Goal: Feedback & Contribution: Leave review/rating

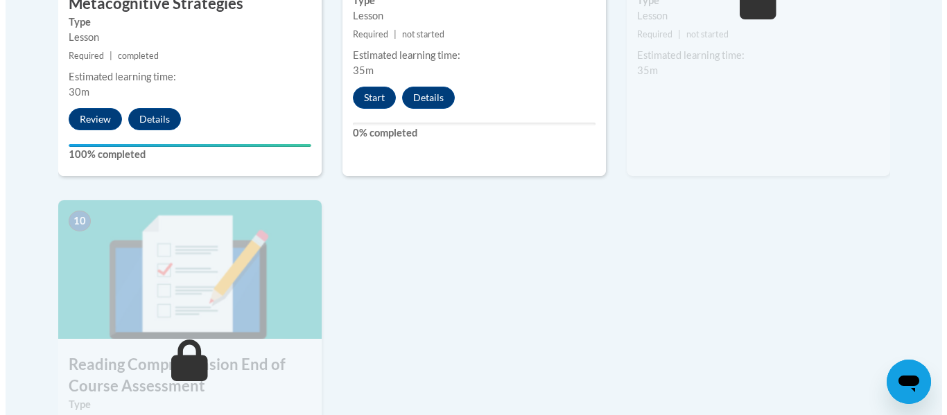
scroll to position [1435, 0]
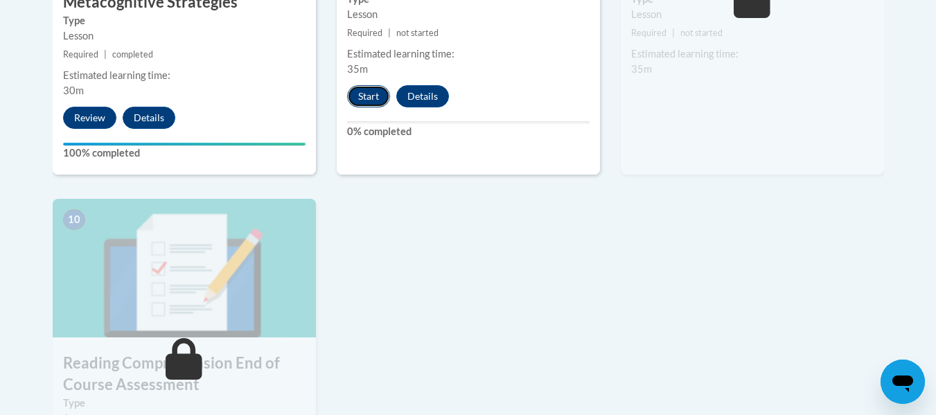
click at [367, 94] on button "Start" at bounding box center [368, 96] width 43 height 22
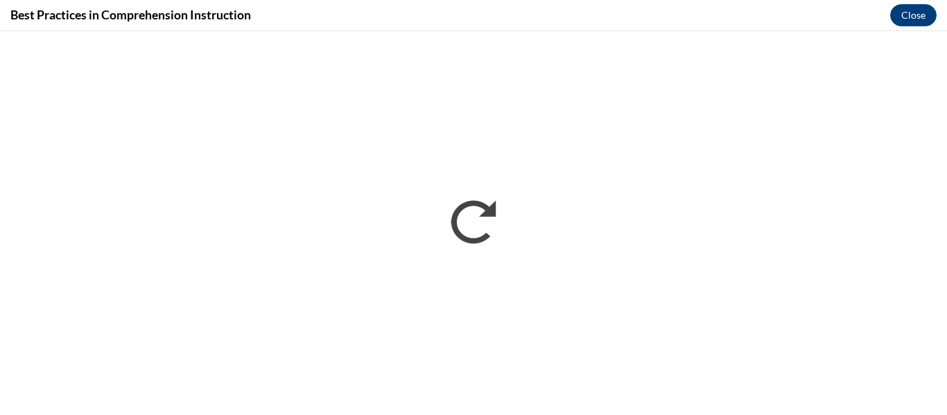
scroll to position [0, 0]
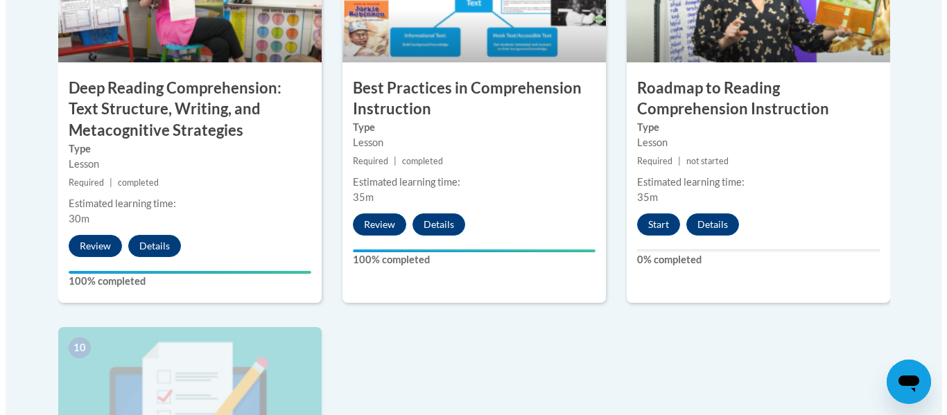
scroll to position [1306, 0]
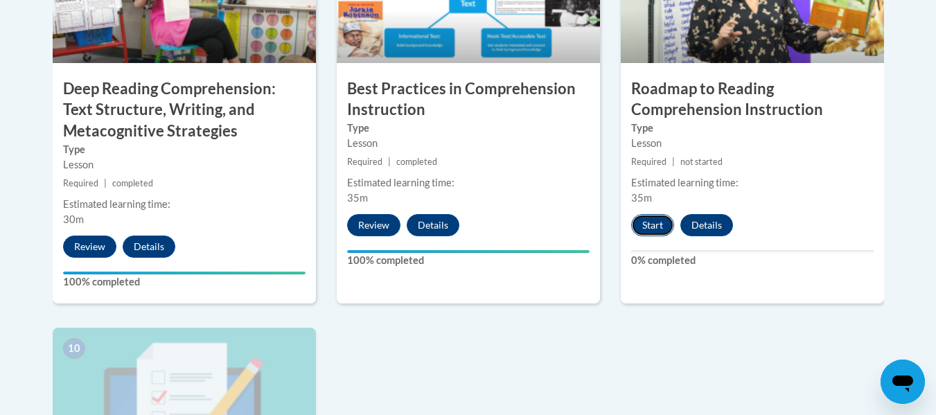
click at [649, 231] on button "Start" at bounding box center [652, 225] width 43 height 22
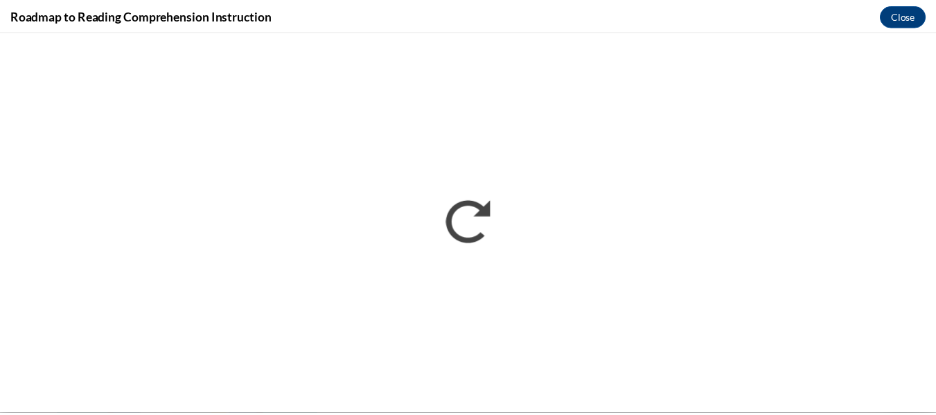
scroll to position [0, 0]
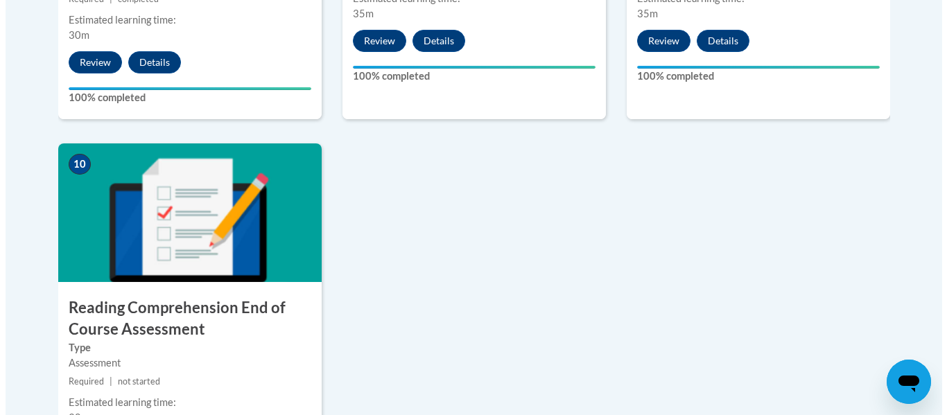
scroll to position [1689, 0]
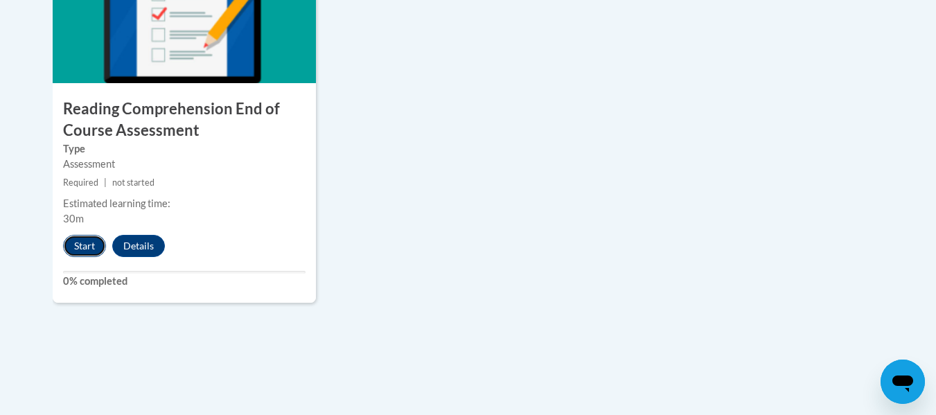
click at [93, 246] on button "Start" at bounding box center [84, 246] width 43 height 22
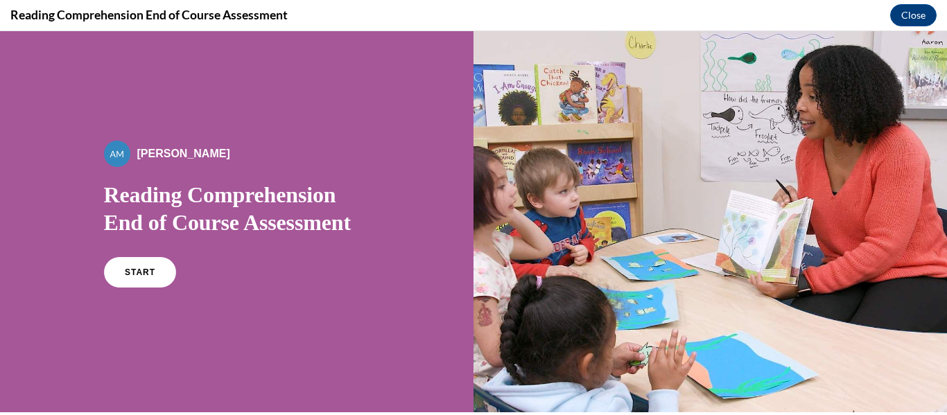
scroll to position [0, 0]
click at [157, 265] on link "START" at bounding box center [140, 272] width 76 height 32
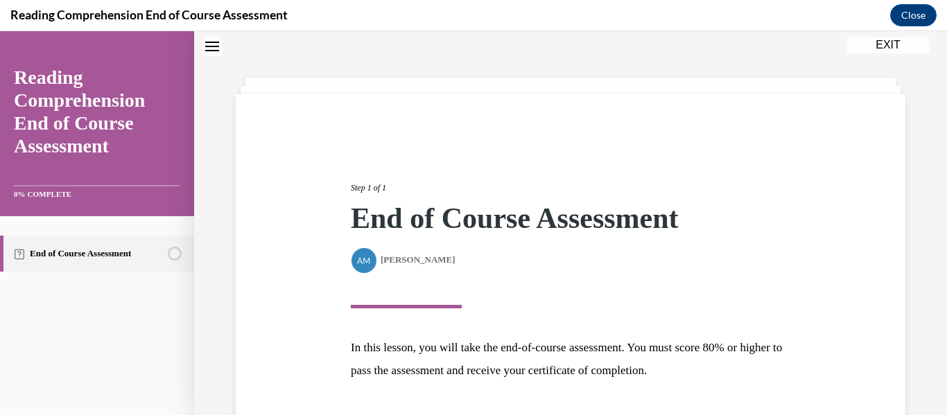
scroll to position [148, 0]
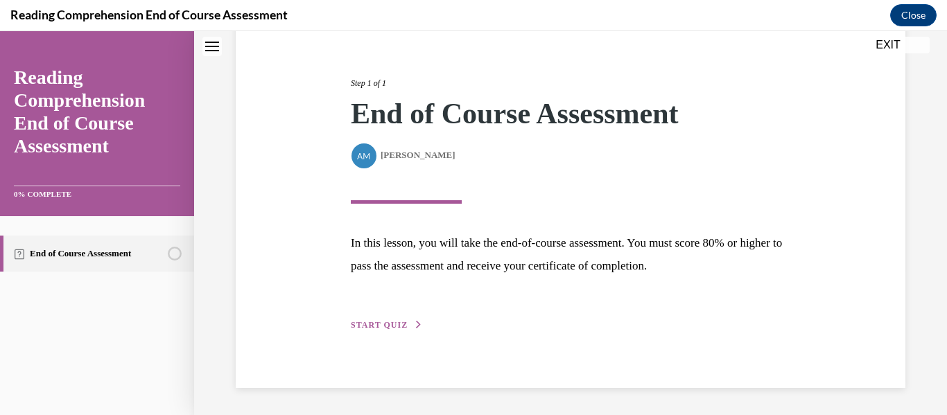
click at [372, 317] on div "Step 1 of 1 End of Course Assessment By Alexander Mackey Alexander Mackey In th…" at bounding box center [570, 189] width 460 height 288
click at [378, 326] on span "START QUIZ" at bounding box center [379, 325] width 57 height 10
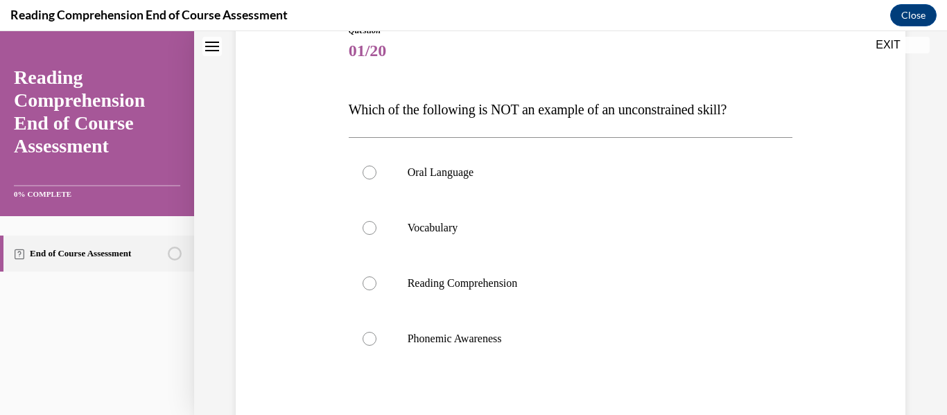
scroll to position [169, 0]
click at [552, 320] on label "Phonemic Awareness" at bounding box center [571, 337] width 444 height 55
click at [376, 331] on input "Phonemic Awareness" at bounding box center [369, 338] width 14 height 14
radio input "true"
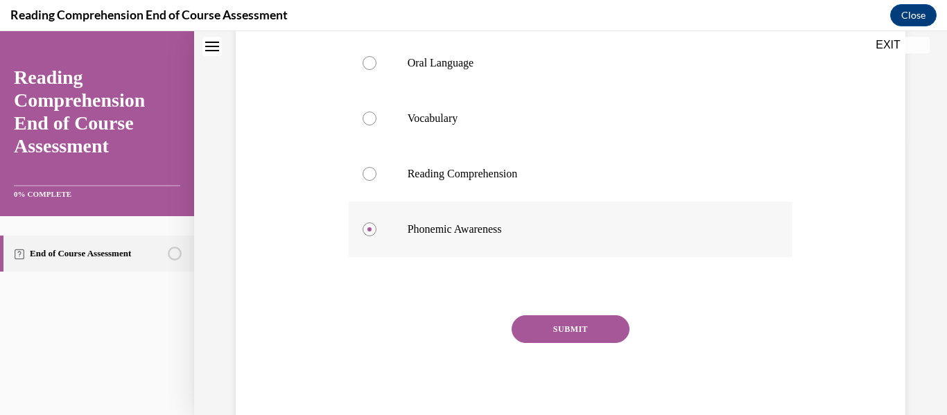
click at [552, 320] on button "SUBMIT" at bounding box center [570, 329] width 118 height 28
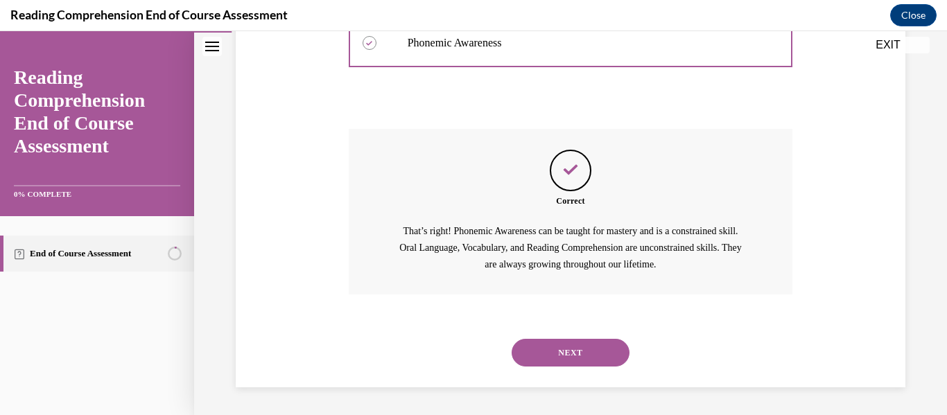
click at [561, 348] on button "NEXT" at bounding box center [570, 353] width 118 height 28
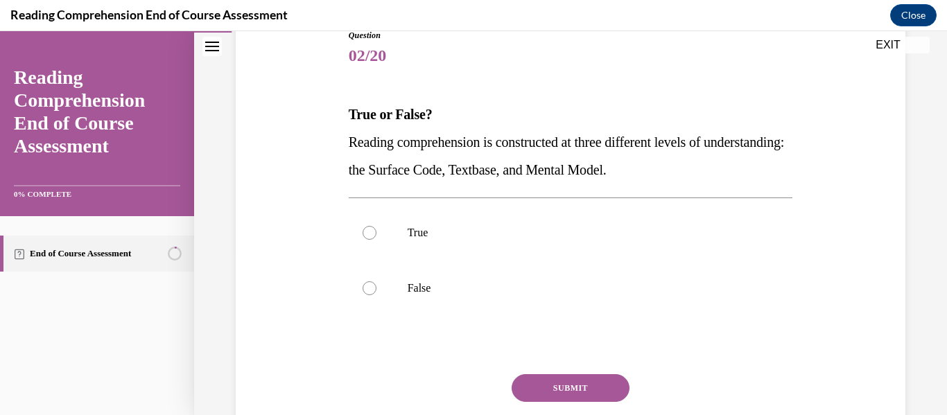
scroll to position [168, 0]
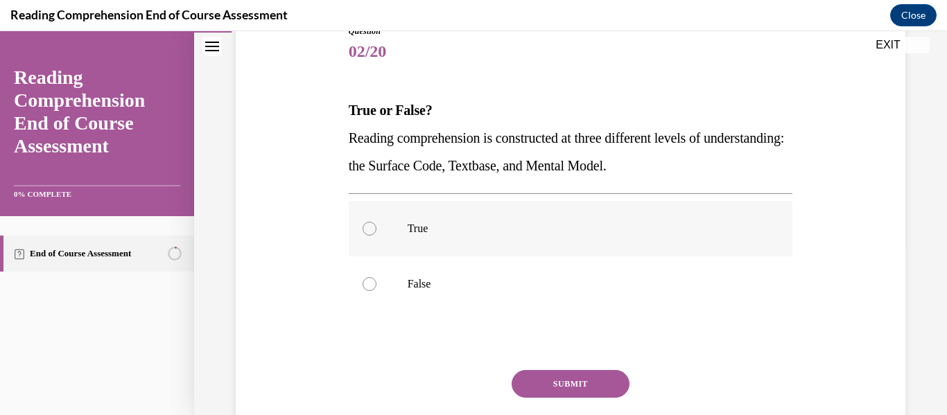
click at [411, 228] on p "True" at bounding box center [582, 229] width 351 height 14
click at [376, 228] on input "True" at bounding box center [369, 229] width 14 height 14
radio input "true"
click at [537, 376] on button "SUBMIT" at bounding box center [570, 384] width 118 height 28
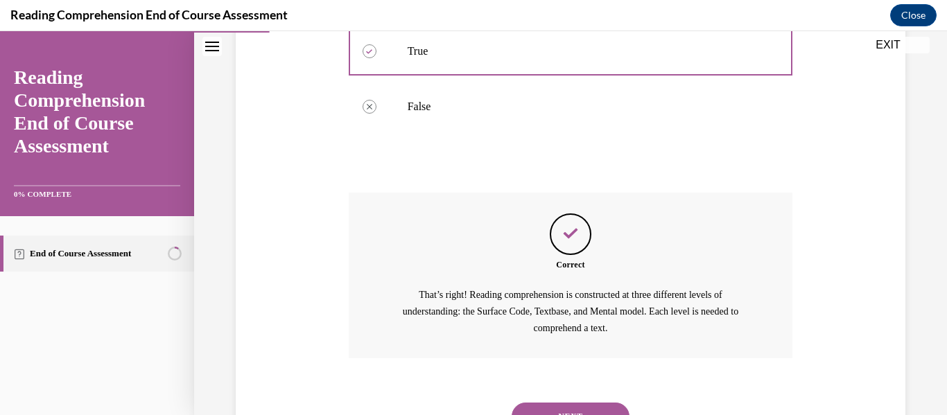
scroll to position [409, 0]
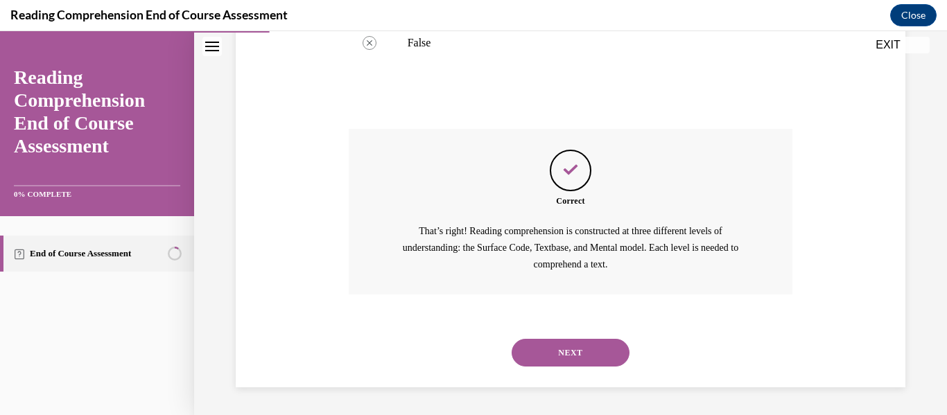
click at [570, 354] on button "NEXT" at bounding box center [570, 353] width 118 height 28
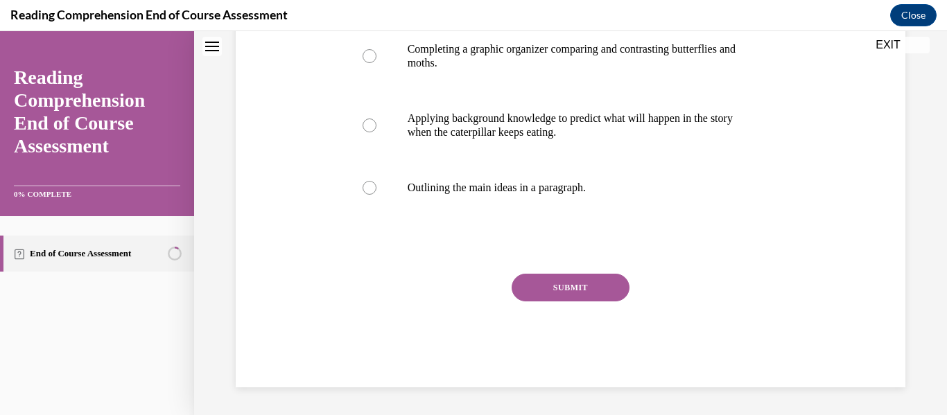
scroll to position [42, 0]
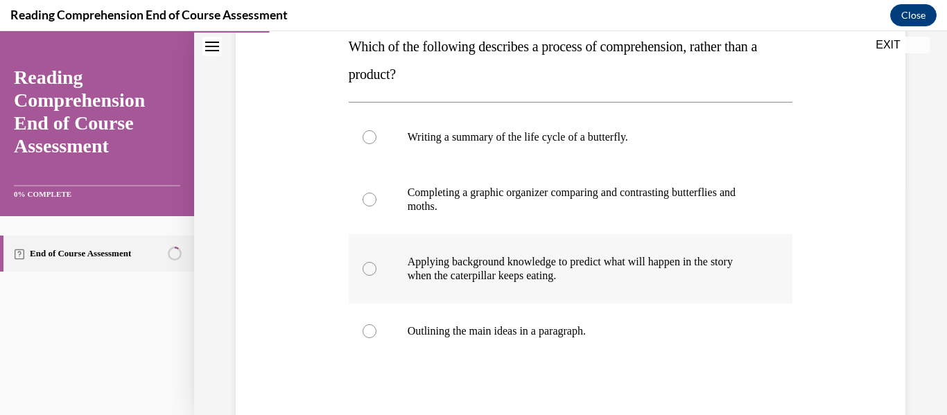
click at [552, 286] on label "Applying background knowledge to predict what will happen in the story when the…" at bounding box center [571, 268] width 444 height 69
click at [376, 276] on input "Applying background knowledge to predict what will happen in the story when the…" at bounding box center [369, 269] width 14 height 14
radio input "true"
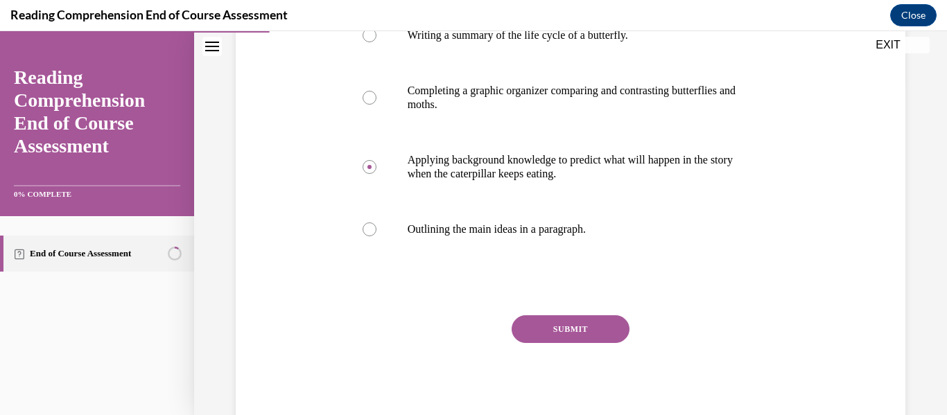
click at [558, 327] on button "SUBMIT" at bounding box center [570, 329] width 118 height 28
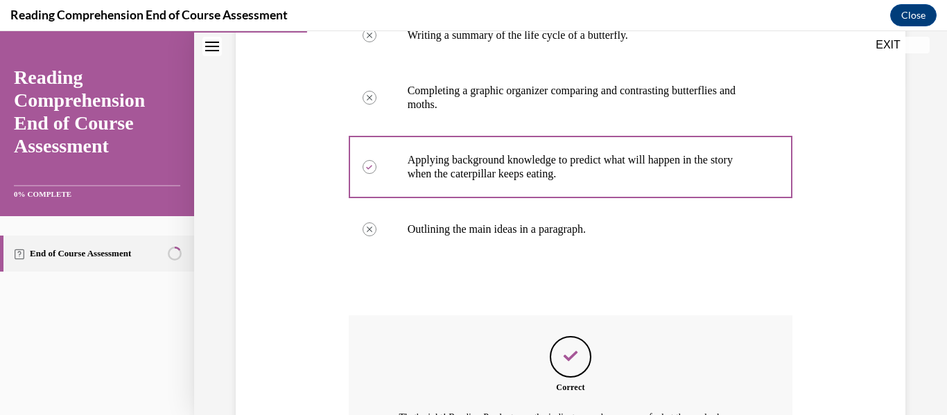
scroll to position [520, 0]
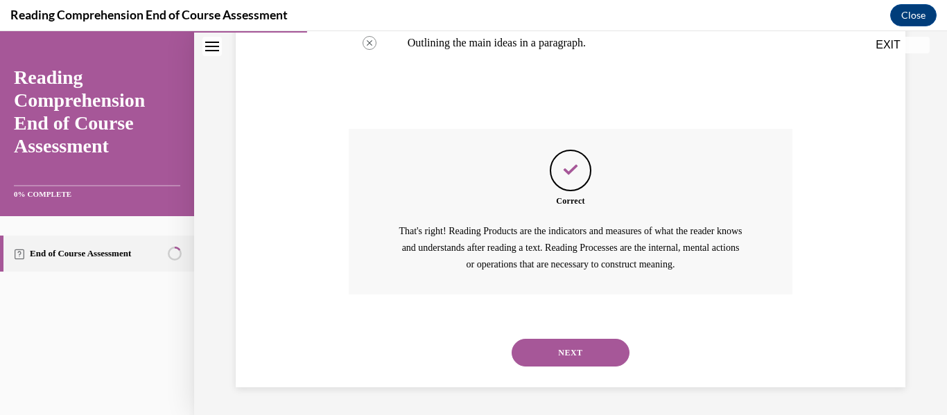
click at [557, 349] on button "NEXT" at bounding box center [570, 353] width 118 height 28
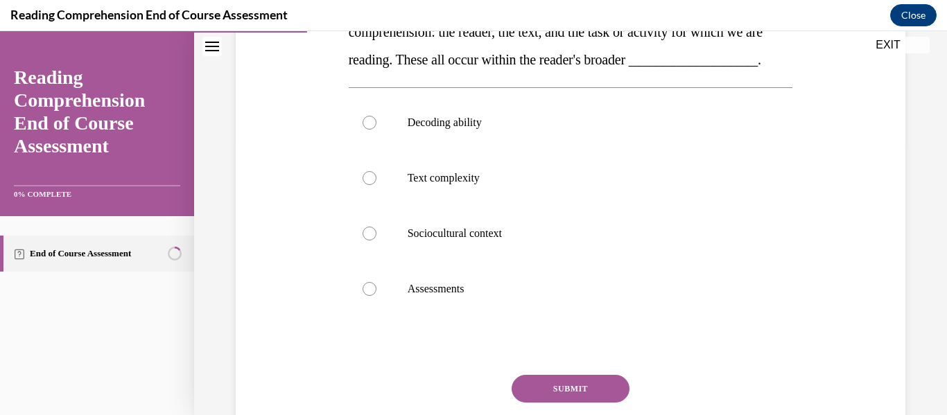
scroll to position [275, 0]
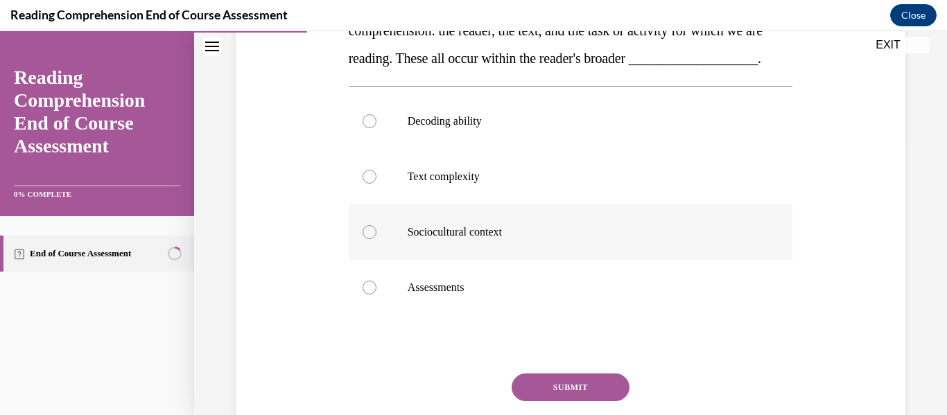
click at [503, 260] on label "Sociocultural context" at bounding box center [571, 231] width 444 height 55
click at [376, 239] on input "Sociocultural context" at bounding box center [369, 232] width 14 height 14
radio input "true"
click at [551, 401] on button "SUBMIT" at bounding box center [570, 387] width 118 height 28
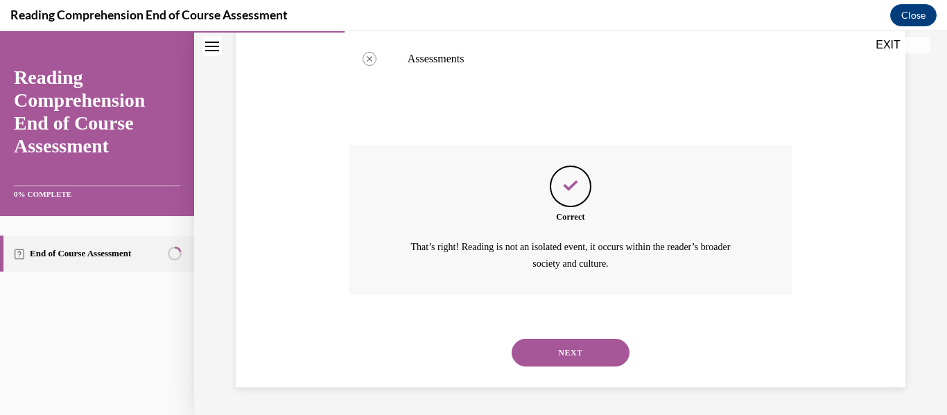
click at [563, 355] on button "NEXT" at bounding box center [570, 353] width 118 height 28
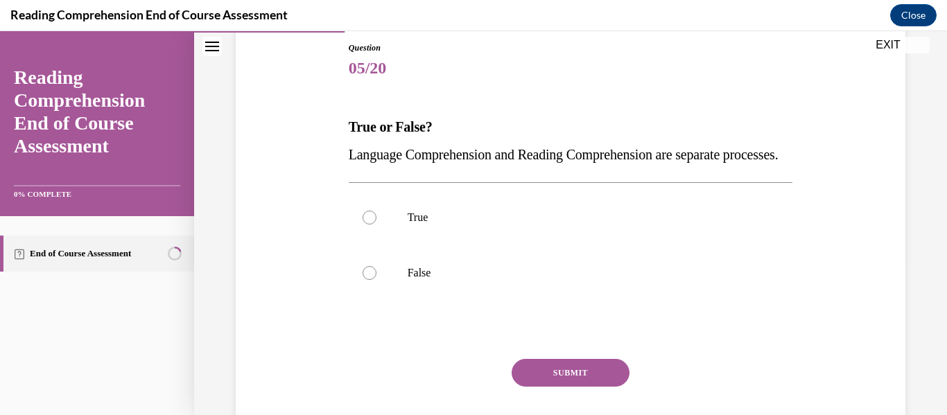
scroll to position [152, 0]
click at [530, 300] on label "False" at bounding box center [571, 272] width 444 height 55
click at [376, 279] on input "False" at bounding box center [369, 272] width 14 height 14
radio input "true"
click at [554, 386] on button "SUBMIT" at bounding box center [570, 372] width 118 height 28
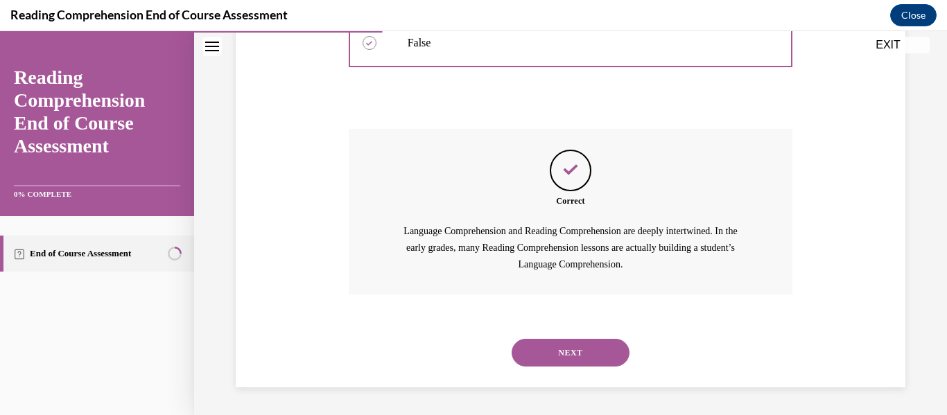
click at [557, 362] on button "NEXT" at bounding box center [570, 353] width 118 height 28
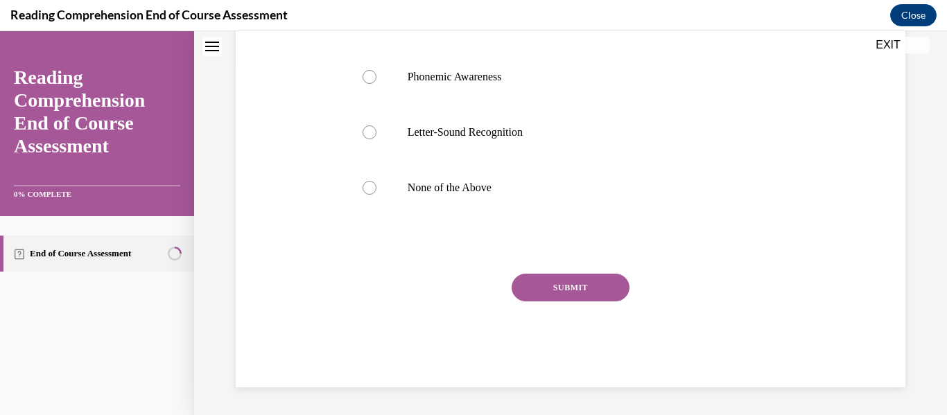
scroll to position [42, 0]
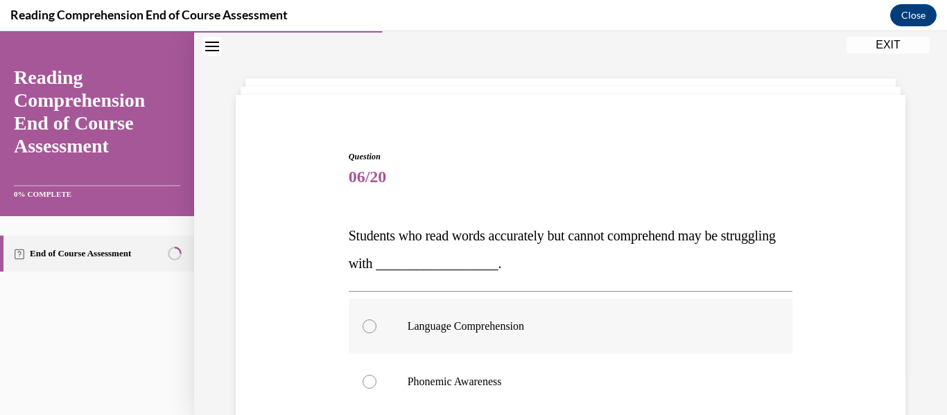
click at [525, 319] on p "Language Comprehension" at bounding box center [582, 326] width 351 height 14
click at [376, 319] on input "Language Comprehension" at bounding box center [369, 326] width 14 height 14
radio input "true"
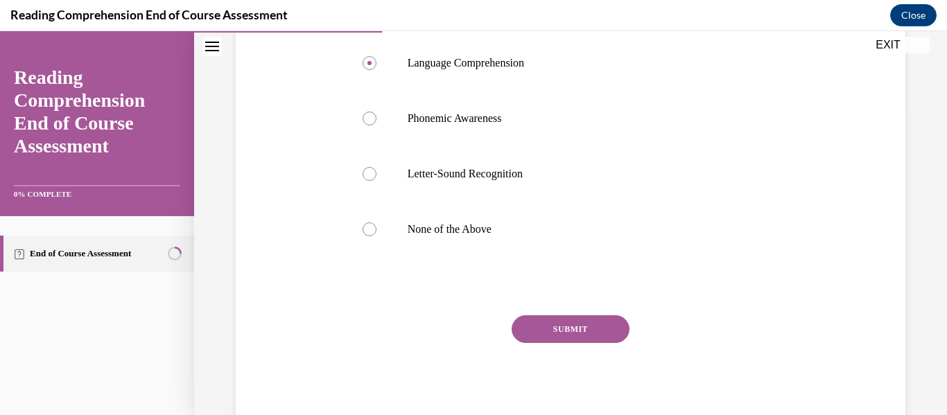
click at [525, 319] on button "SUBMIT" at bounding box center [570, 329] width 118 height 28
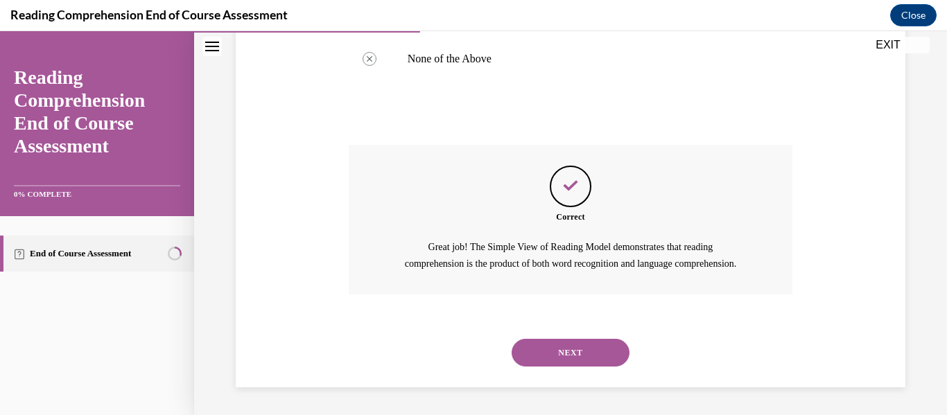
click at [531, 342] on button "NEXT" at bounding box center [570, 353] width 118 height 28
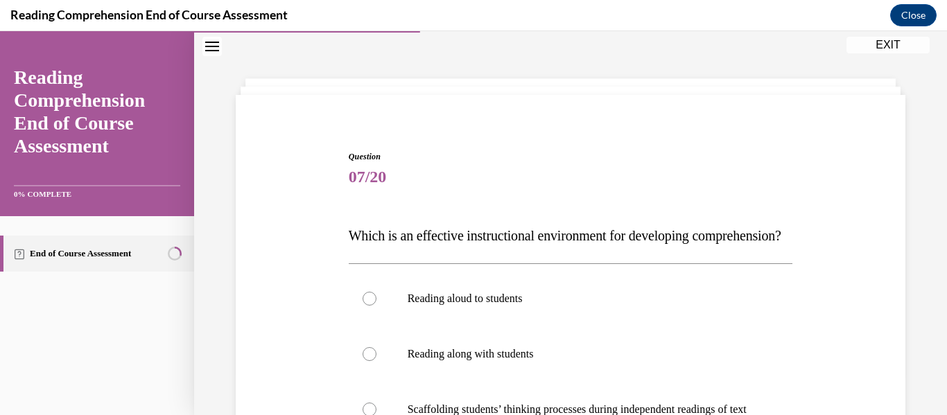
scroll to position [319, 0]
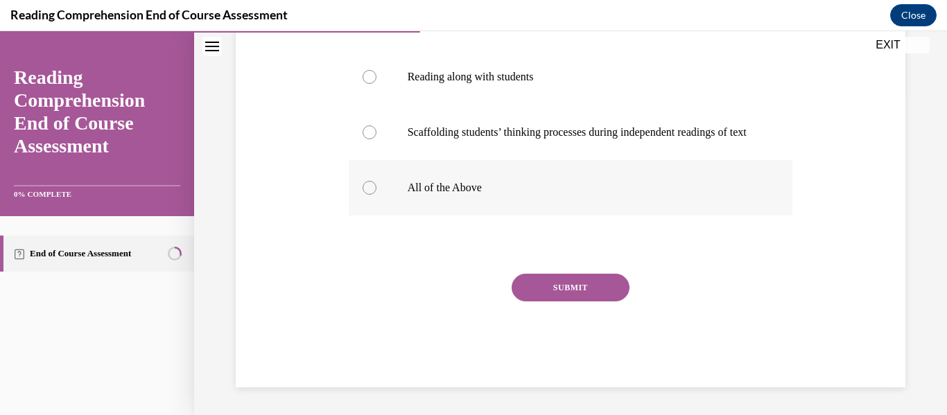
click at [507, 215] on label "All of the Above" at bounding box center [571, 187] width 444 height 55
click at [376, 195] on input "All of the Above" at bounding box center [369, 188] width 14 height 14
radio input "true"
click at [554, 301] on button "SUBMIT" at bounding box center [570, 288] width 118 height 28
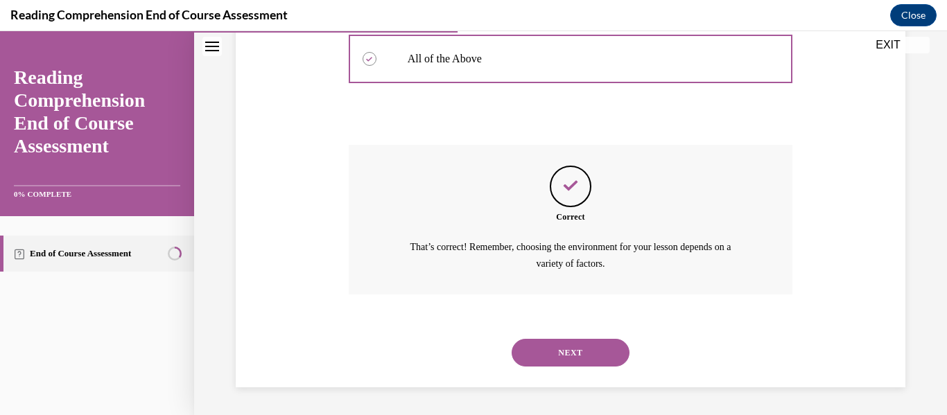
click at [554, 348] on button "NEXT" at bounding box center [570, 353] width 118 height 28
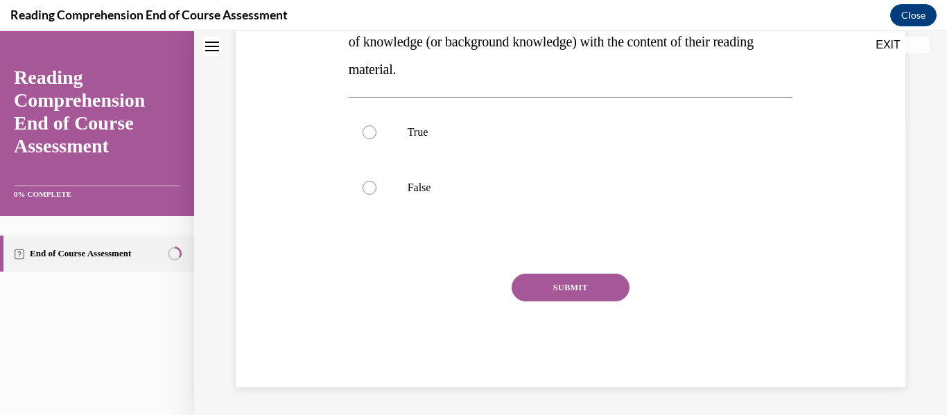
scroll to position [42, 0]
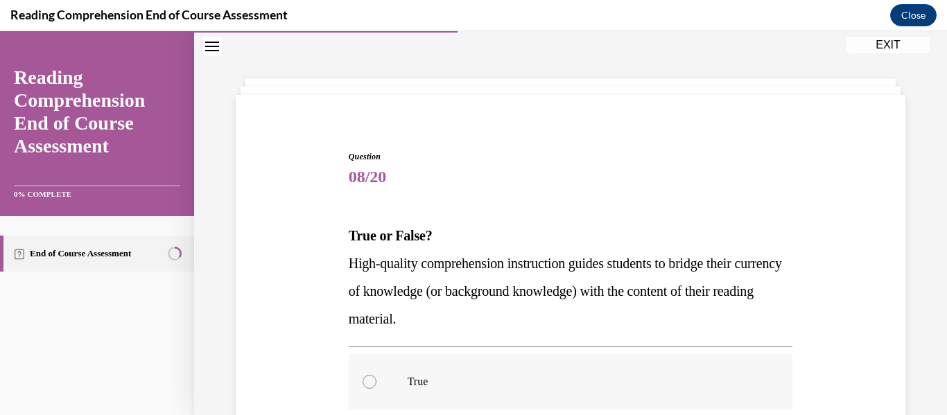
click at [467, 369] on label "True" at bounding box center [571, 381] width 444 height 55
click at [376, 375] on input "True" at bounding box center [369, 382] width 14 height 14
radio input "true"
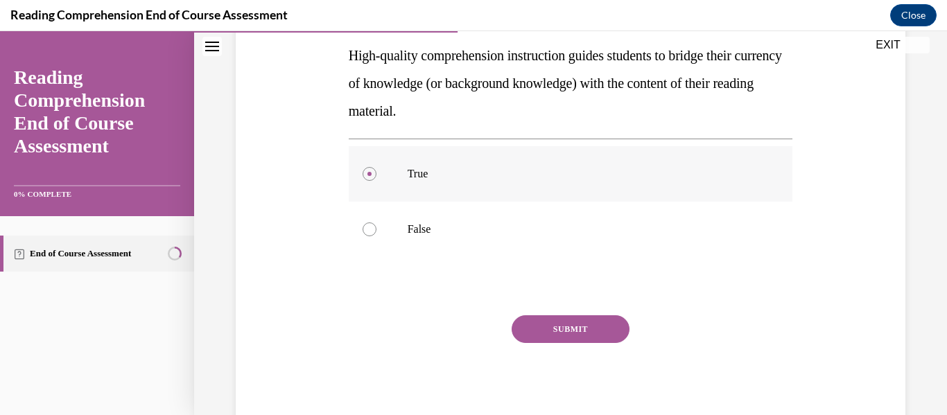
scroll to position [249, 0]
click at [526, 323] on button "SUBMIT" at bounding box center [570, 330] width 118 height 28
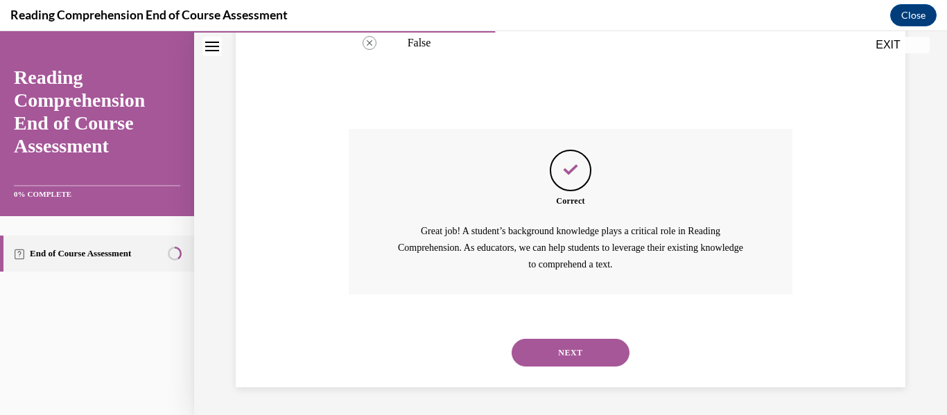
click at [540, 344] on button "NEXT" at bounding box center [570, 353] width 118 height 28
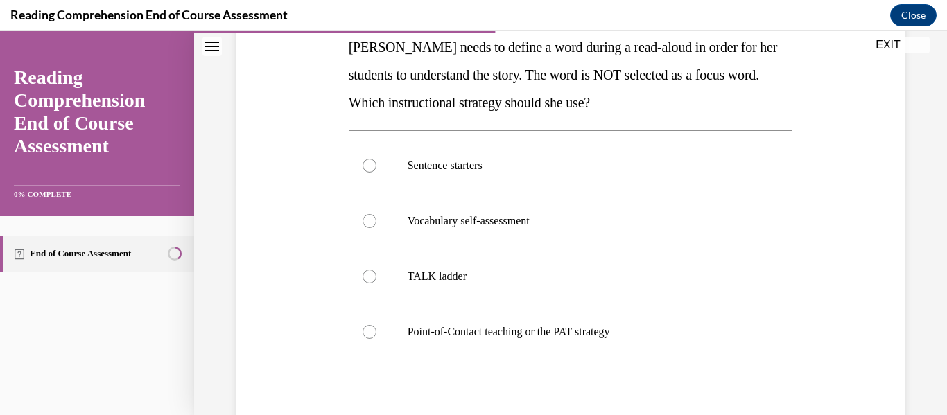
scroll to position [240, 0]
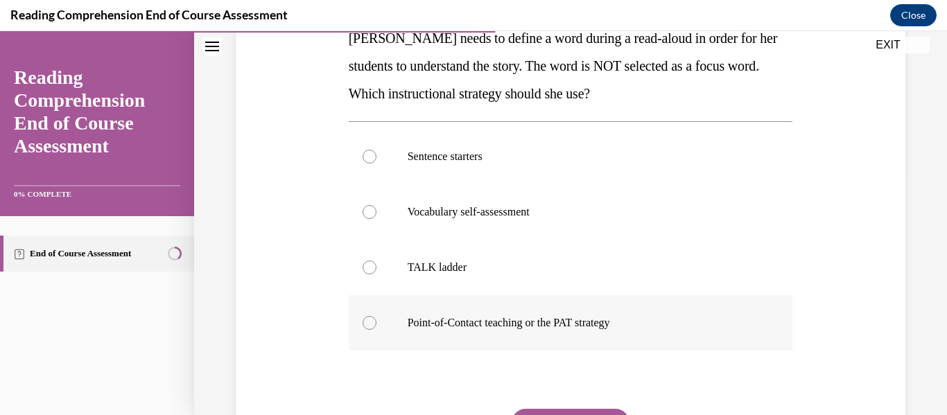
click at [536, 315] on label "Point-of-Contact teaching or the PAT strategy" at bounding box center [571, 322] width 444 height 55
click at [376, 316] on input "Point-of-Contact teaching or the PAT strategy" at bounding box center [369, 323] width 14 height 14
radio input "true"
click at [567, 411] on button "SUBMIT" at bounding box center [570, 423] width 118 height 28
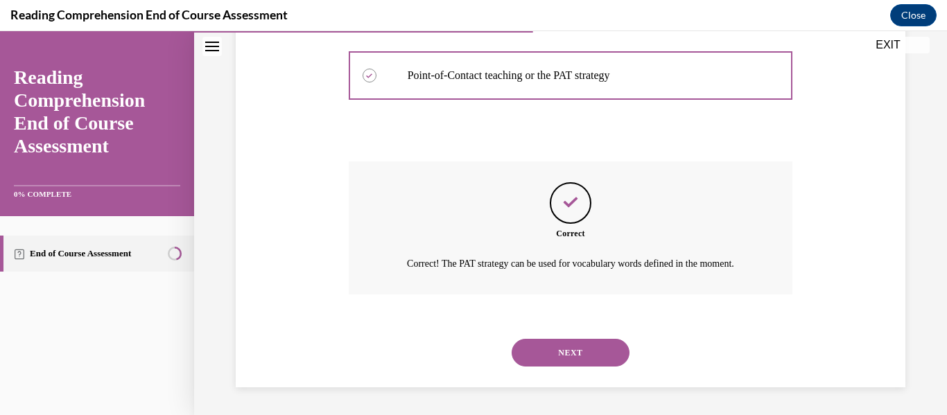
click at [578, 351] on button "NEXT" at bounding box center [570, 353] width 118 height 28
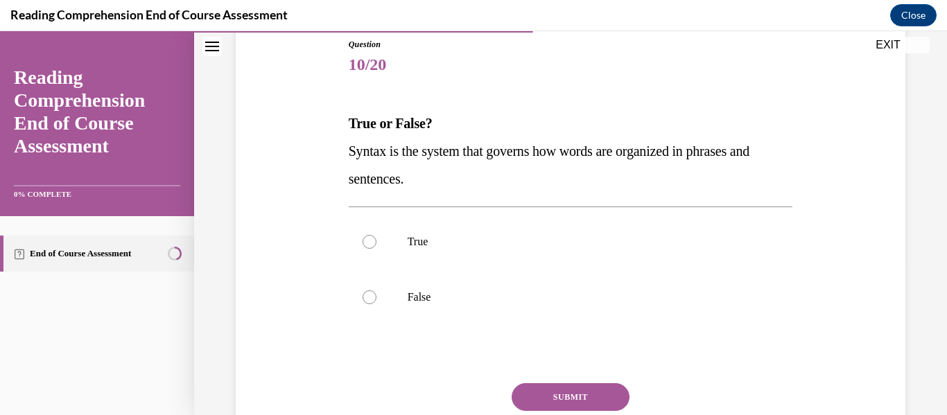
scroll to position [155, 0]
click at [500, 249] on label "True" at bounding box center [571, 240] width 444 height 55
click at [376, 248] on input "True" at bounding box center [369, 241] width 14 height 14
radio input "true"
click at [561, 391] on button "SUBMIT" at bounding box center [570, 396] width 118 height 28
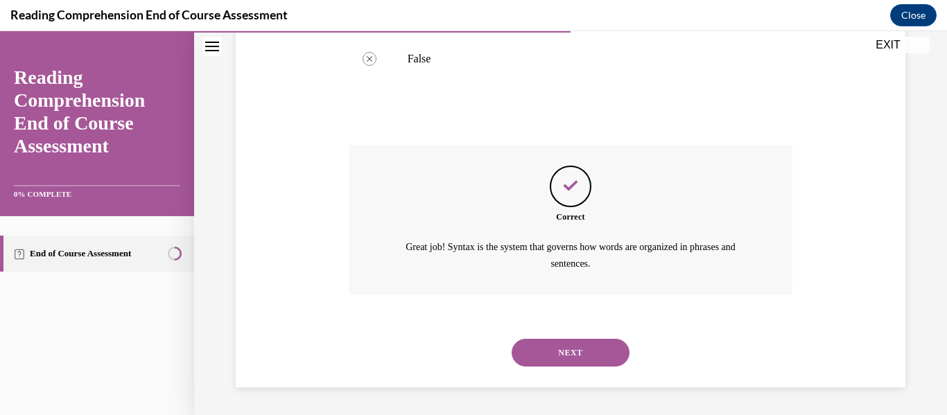
click at [550, 355] on button "NEXT" at bounding box center [570, 353] width 118 height 28
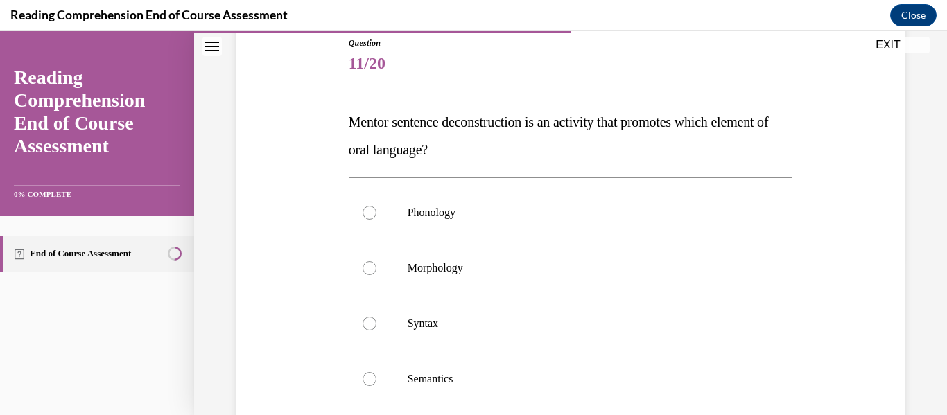
scroll to position [169, 0]
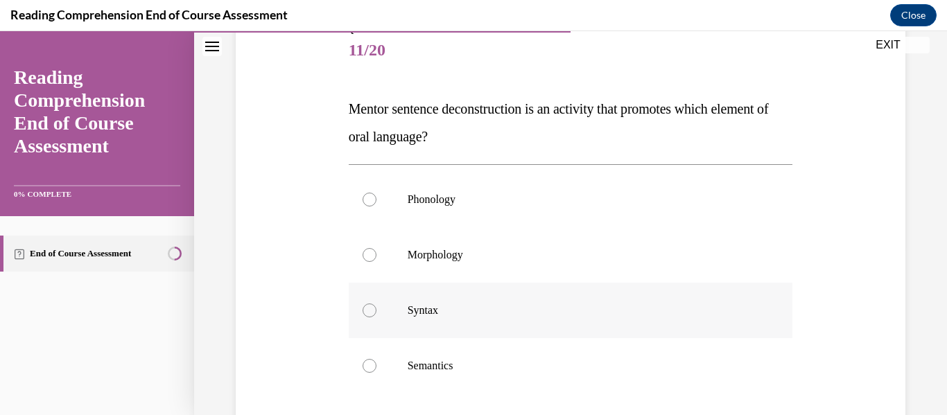
click at [524, 313] on p "Syntax" at bounding box center [582, 310] width 351 height 14
click at [376, 313] on input "Syntax" at bounding box center [369, 310] width 14 height 14
radio input "true"
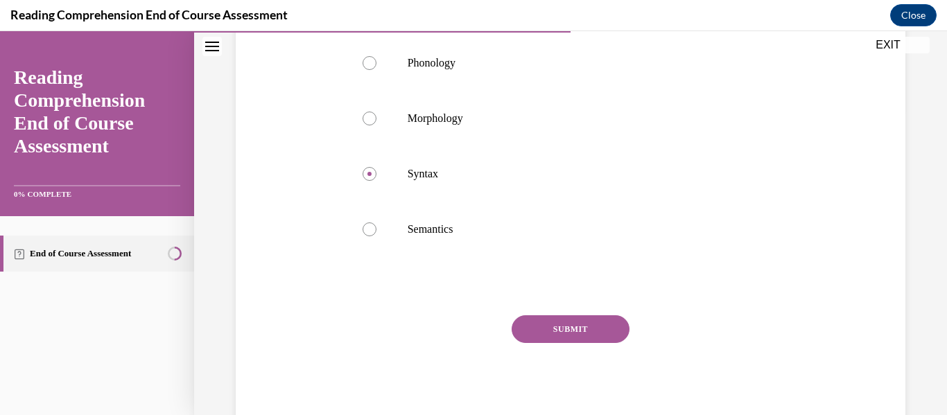
click at [538, 320] on button "SUBMIT" at bounding box center [570, 329] width 118 height 28
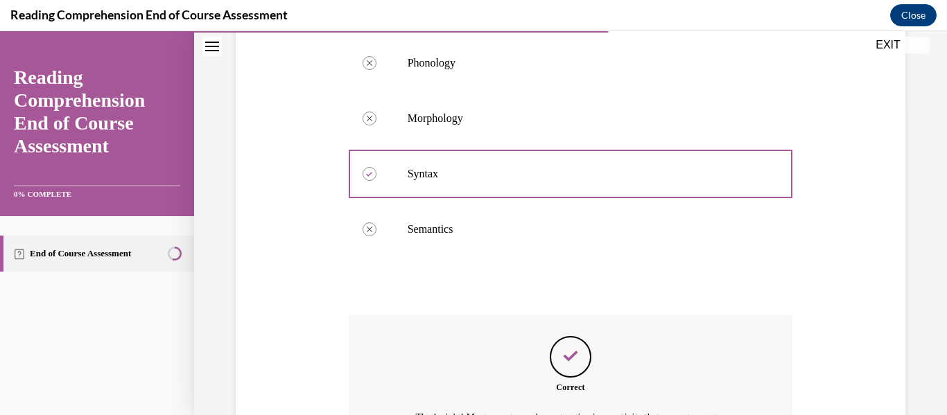
scroll to position [476, 0]
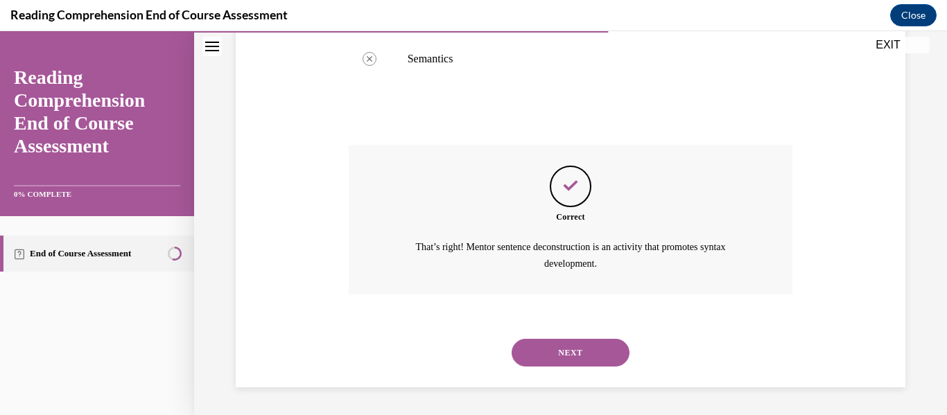
click at [538, 353] on button "NEXT" at bounding box center [570, 353] width 118 height 28
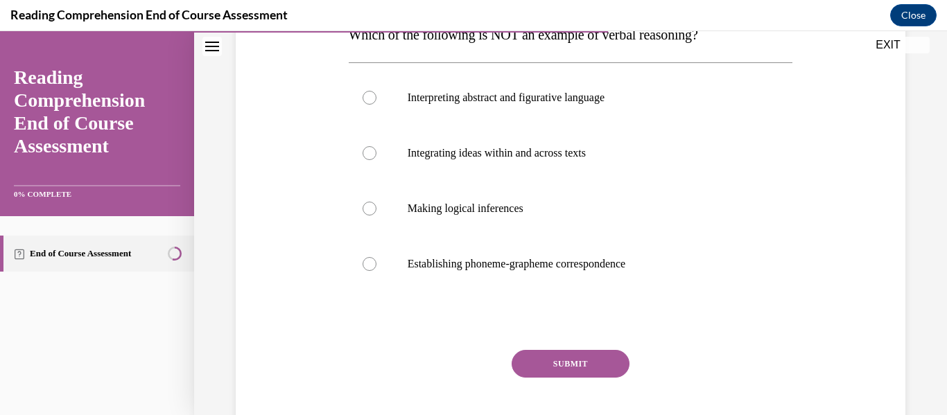
scroll to position [275, 0]
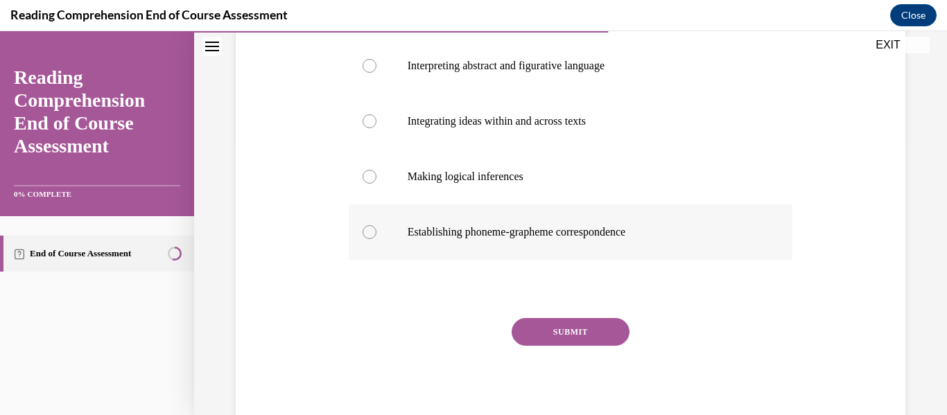
click at [508, 233] on p "Establishing phoneme-grapheme correspondence" at bounding box center [582, 232] width 351 height 14
click at [376, 233] on input "Establishing phoneme-grapheme correspondence" at bounding box center [369, 232] width 14 height 14
radio input "true"
click at [555, 337] on button "SUBMIT" at bounding box center [570, 332] width 118 height 28
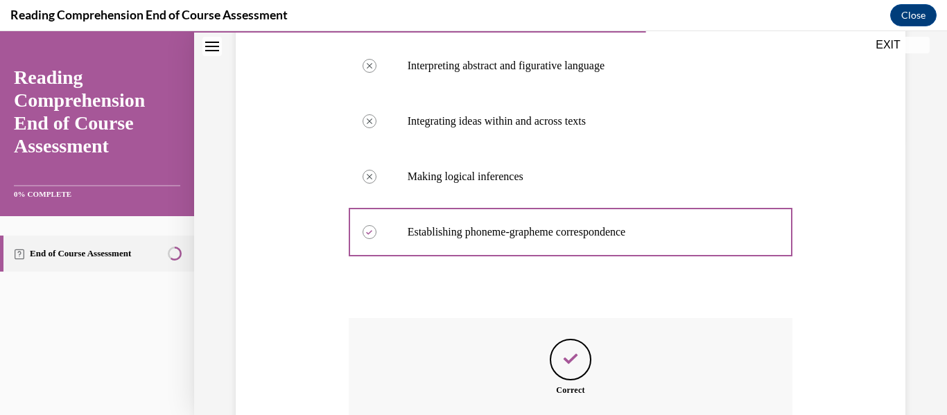
scroll to position [448, 0]
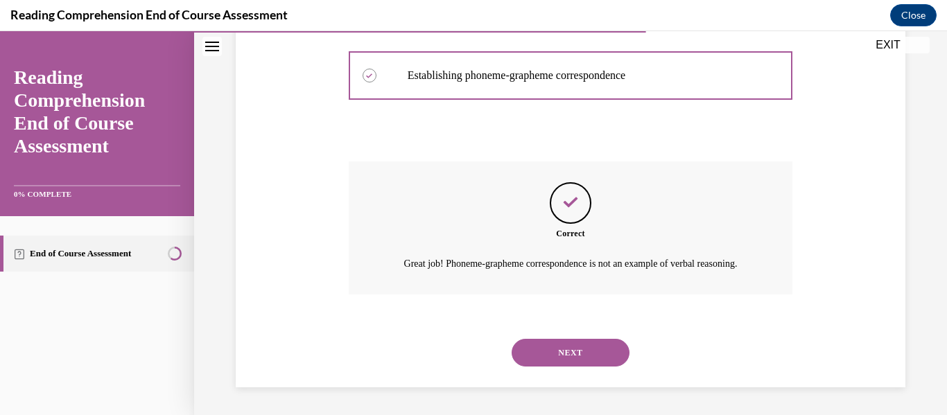
drag, startPoint x: 567, startPoint y: 352, endPoint x: 549, endPoint y: 352, distance: 18.0
click at [549, 352] on button "NEXT" at bounding box center [570, 353] width 118 height 28
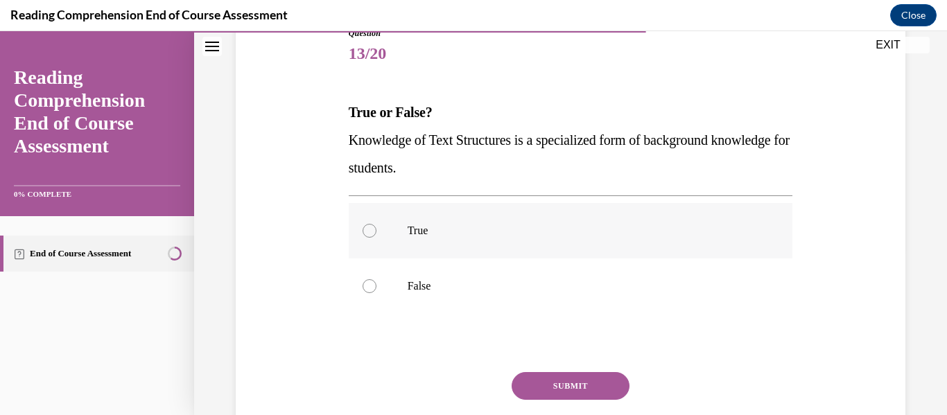
scroll to position [166, 0]
click at [444, 249] on label "True" at bounding box center [571, 229] width 444 height 55
click at [376, 237] on input "True" at bounding box center [369, 230] width 14 height 14
radio input "true"
click at [574, 385] on button "SUBMIT" at bounding box center [570, 385] width 118 height 28
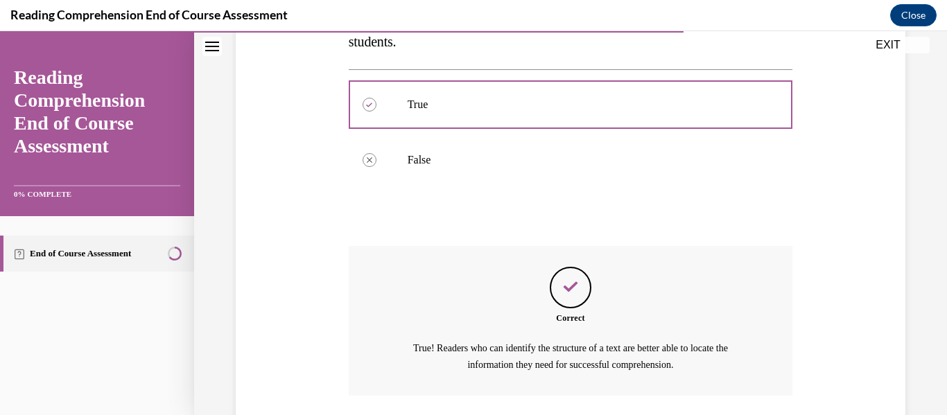
scroll to position [393, 0]
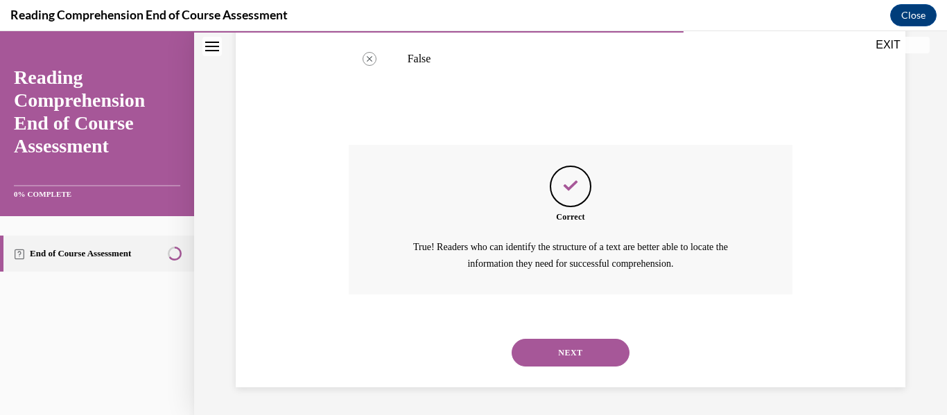
drag, startPoint x: 574, startPoint y: 345, endPoint x: 547, endPoint y: 351, distance: 28.3
click at [547, 351] on button "NEXT" at bounding box center [570, 353] width 118 height 28
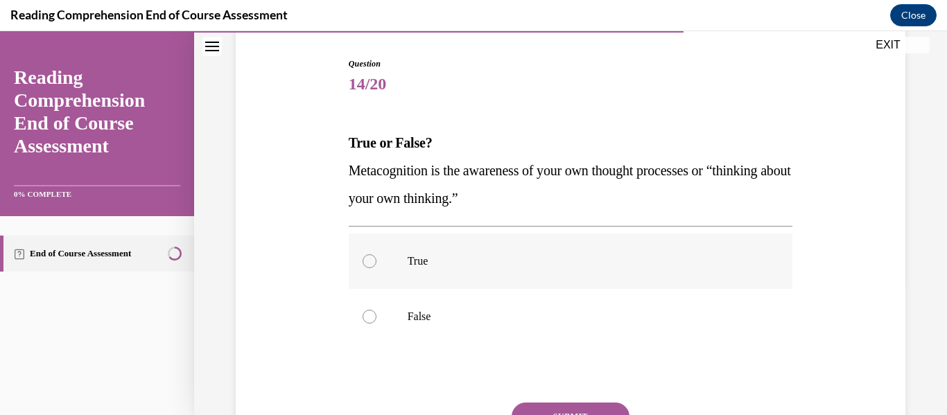
scroll to position [136, 0]
click at [495, 242] on label "True" at bounding box center [571, 260] width 444 height 55
click at [376, 254] on input "True" at bounding box center [369, 261] width 14 height 14
radio input "true"
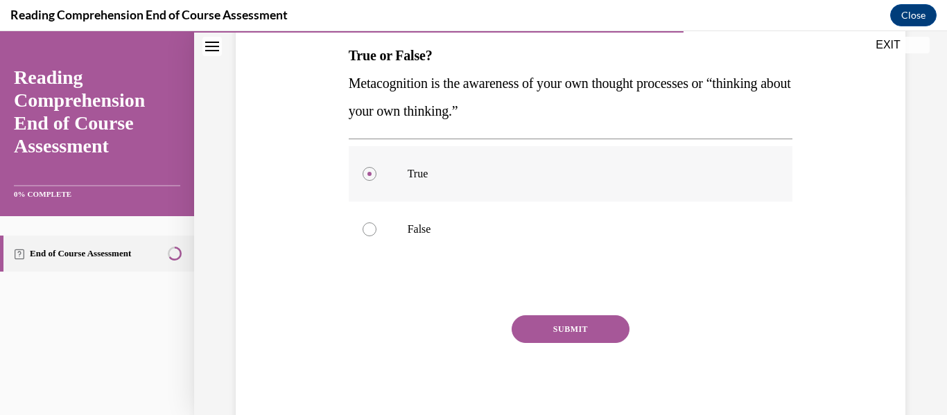
scroll to position [221, 0]
click at [535, 328] on button "SUBMIT" at bounding box center [570, 331] width 118 height 28
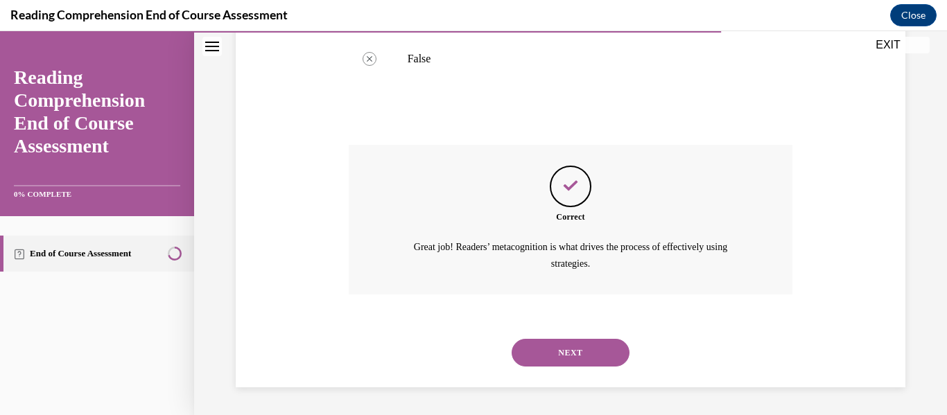
click at [540, 353] on button "NEXT" at bounding box center [570, 353] width 118 height 28
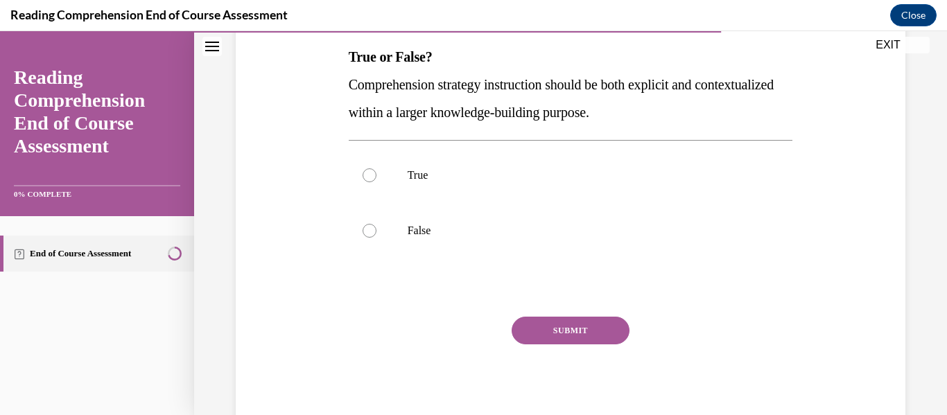
scroll to position [222, 0]
click at [452, 185] on label "True" at bounding box center [571, 173] width 444 height 55
click at [376, 181] on input "True" at bounding box center [369, 174] width 14 height 14
radio input "true"
click at [536, 318] on button "SUBMIT" at bounding box center [570, 329] width 118 height 28
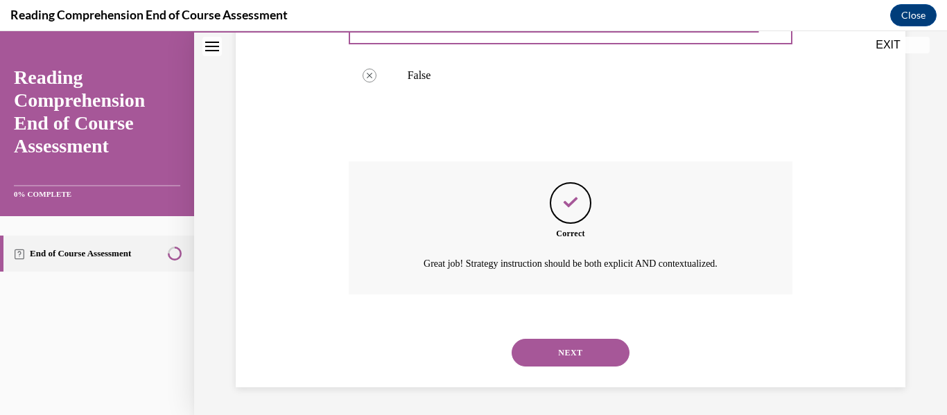
click at [544, 344] on button "NEXT" at bounding box center [570, 353] width 118 height 28
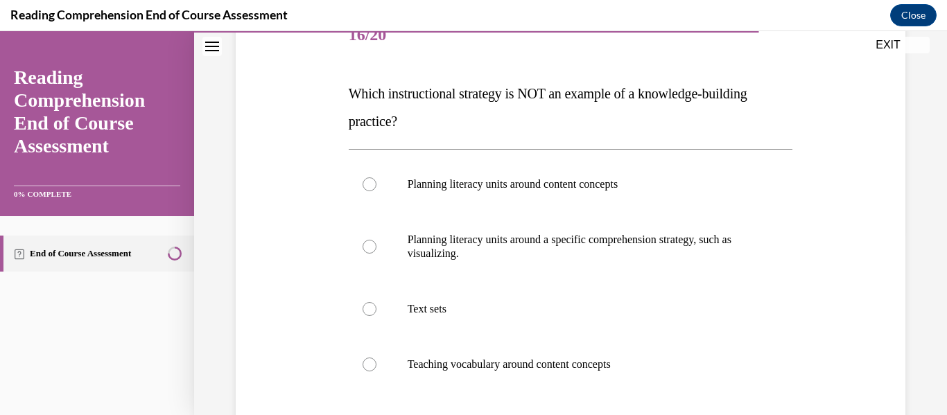
scroll to position [186, 0]
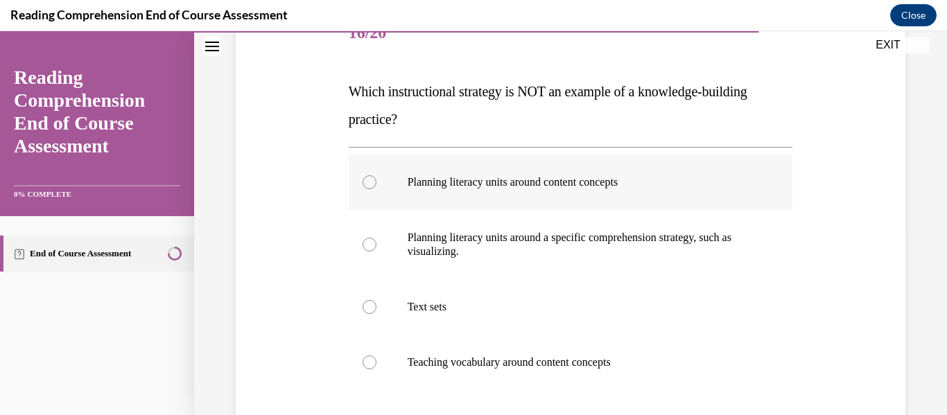
click at [526, 177] on p "Planning literacy units around content concepts" at bounding box center [582, 182] width 351 height 14
click at [376, 177] on input "Planning literacy units around content concepts" at bounding box center [369, 182] width 14 height 14
radio input "true"
click at [529, 258] on p "Planning literacy units around a specific comprehension strategy, such as visua…" at bounding box center [582, 245] width 351 height 28
click at [376, 252] on input "Planning literacy units around a specific comprehension strategy, such as visua…" at bounding box center [369, 245] width 14 height 14
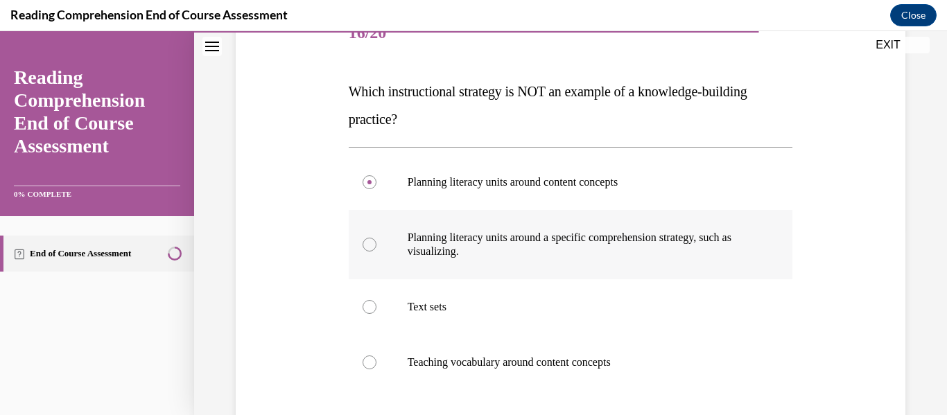
radio input "true"
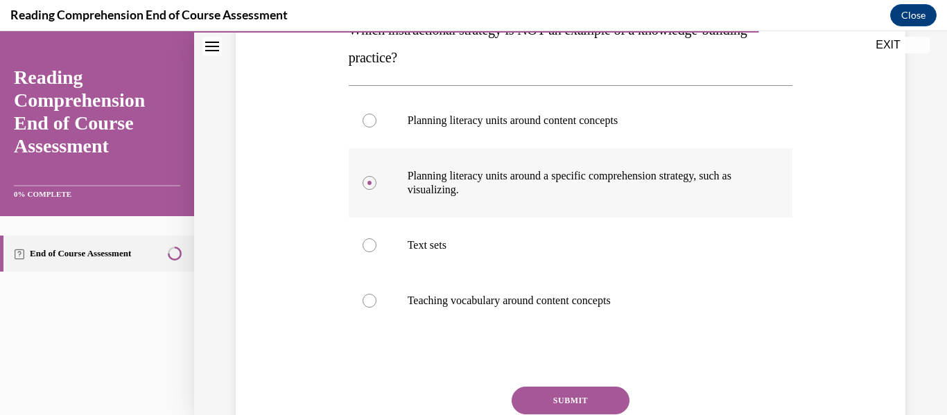
scroll to position [319, 0]
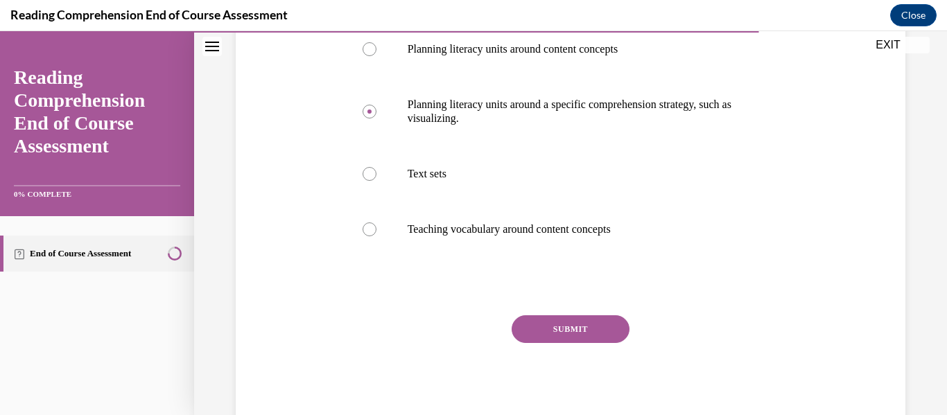
click at [549, 327] on button "SUBMIT" at bounding box center [570, 329] width 118 height 28
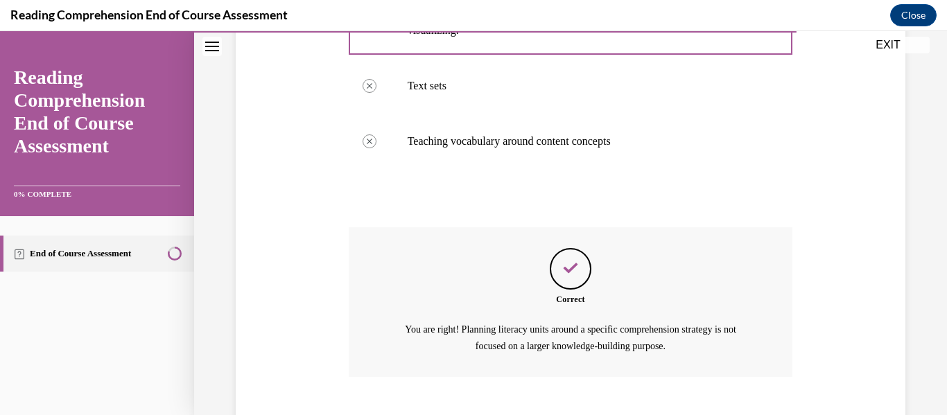
scroll to position [490, 0]
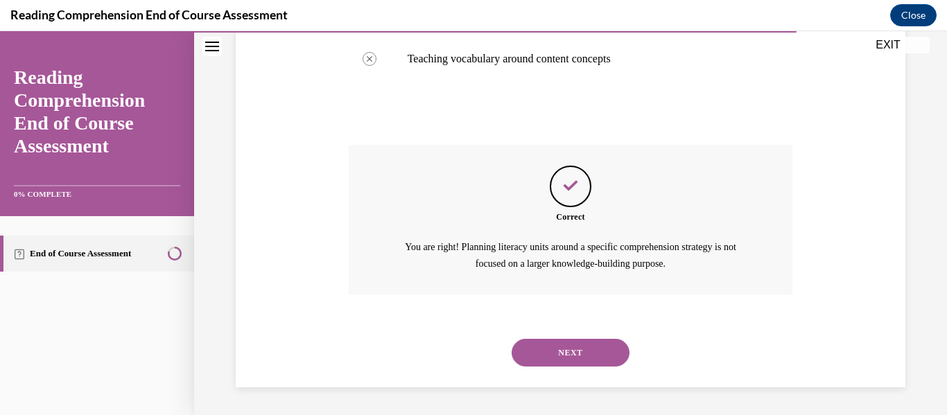
click at [540, 353] on button "NEXT" at bounding box center [570, 353] width 118 height 28
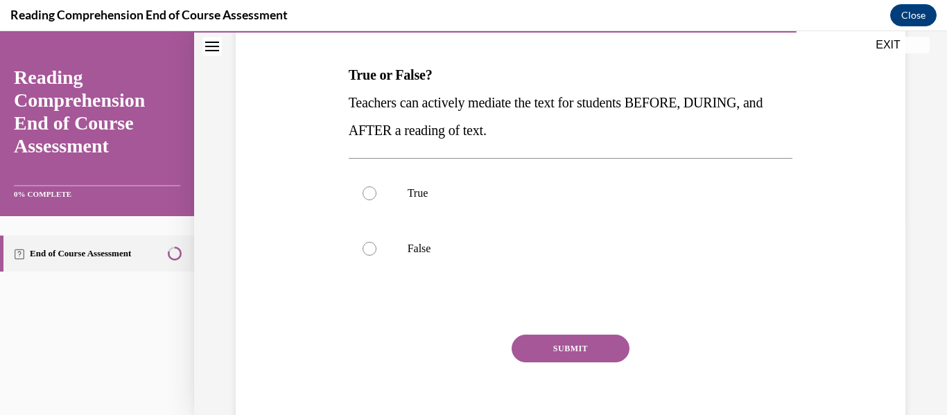
scroll to position [204, 0]
click at [416, 180] on label "True" at bounding box center [571, 192] width 444 height 55
click at [376, 186] on input "True" at bounding box center [369, 193] width 14 height 14
radio input "true"
click at [548, 337] on button "SUBMIT" at bounding box center [570, 348] width 118 height 28
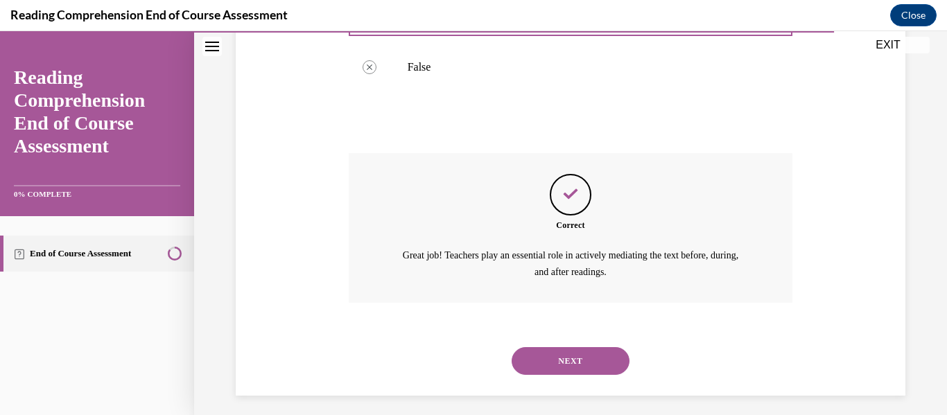
click at [554, 357] on button "NEXT" at bounding box center [570, 361] width 118 height 28
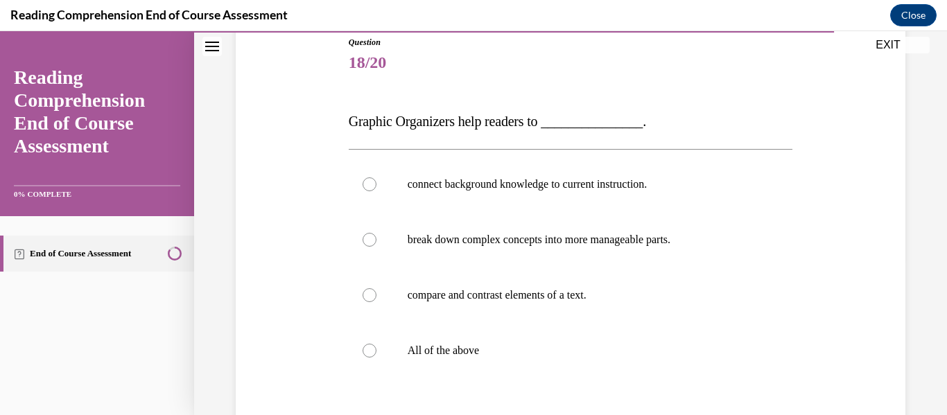
scroll to position [157, 0]
click at [521, 342] on label "All of the above" at bounding box center [571, 349] width 444 height 55
click at [376, 343] on input "All of the above" at bounding box center [369, 350] width 14 height 14
radio input "true"
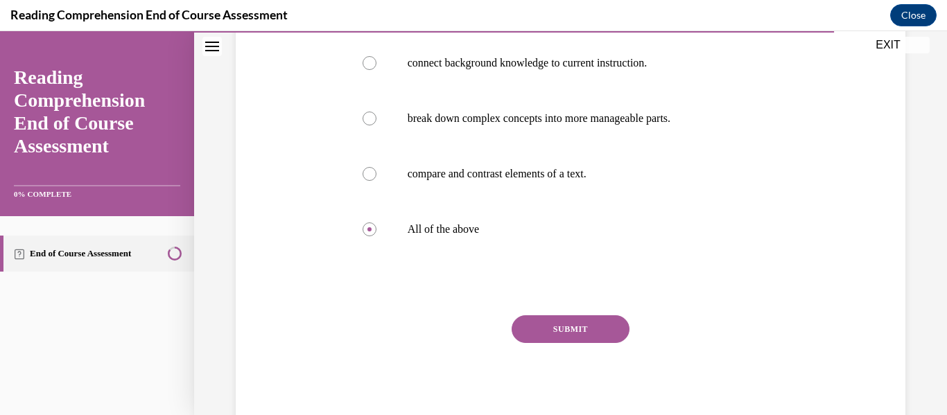
click at [523, 335] on button "SUBMIT" at bounding box center [570, 329] width 118 height 28
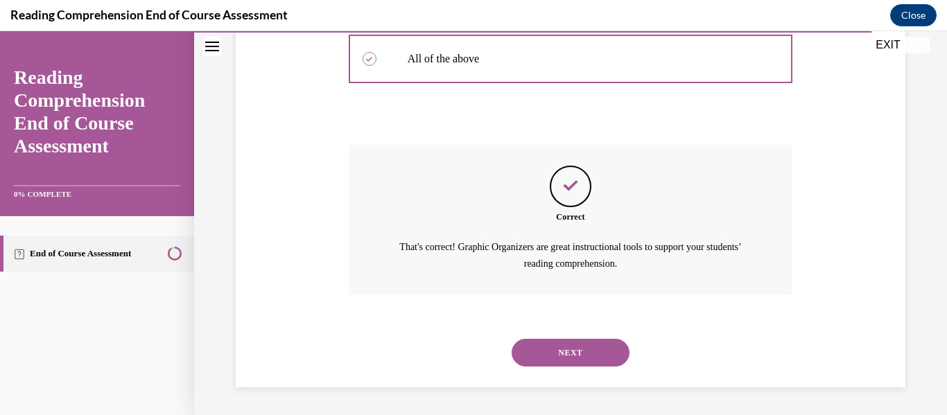
click at [533, 351] on button "NEXT" at bounding box center [570, 353] width 118 height 28
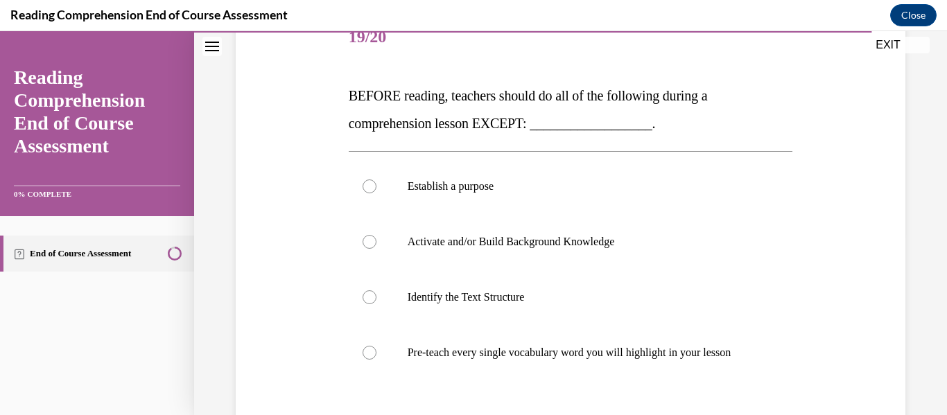
scroll to position [184, 0]
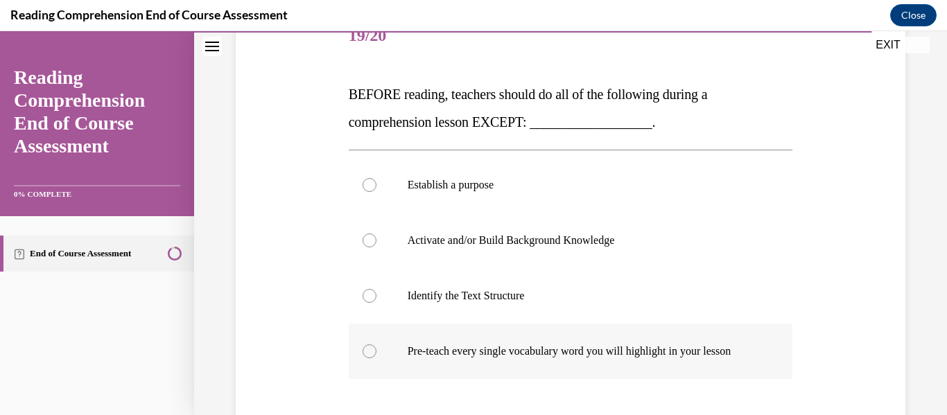
click at [529, 352] on p "Pre-teach every single vocabulary word you will highlight in your lesson" at bounding box center [582, 351] width 351 height 14
click at [376, 352] on input "Pre-teach every single vocabulary word you will highlight in your lesson" at bounding box center [369, 351] width 14 height 14
radio input "true"
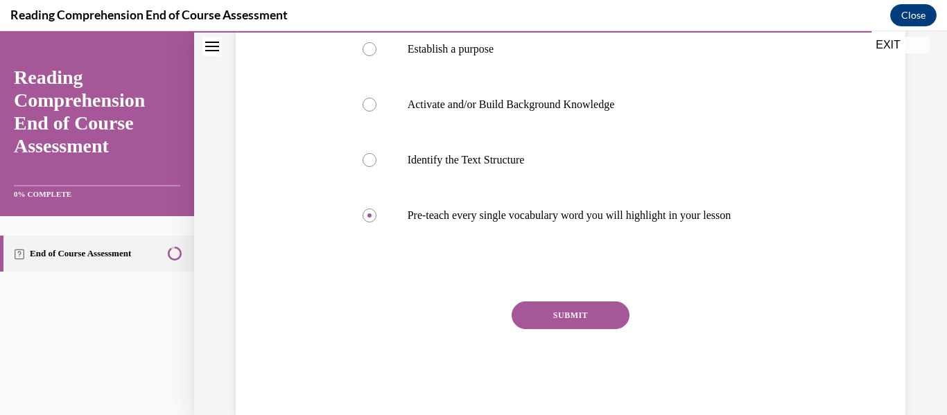
click at [534, 329] on button "SUBMIT" at bounding box center [570, 315] width 118 height 28
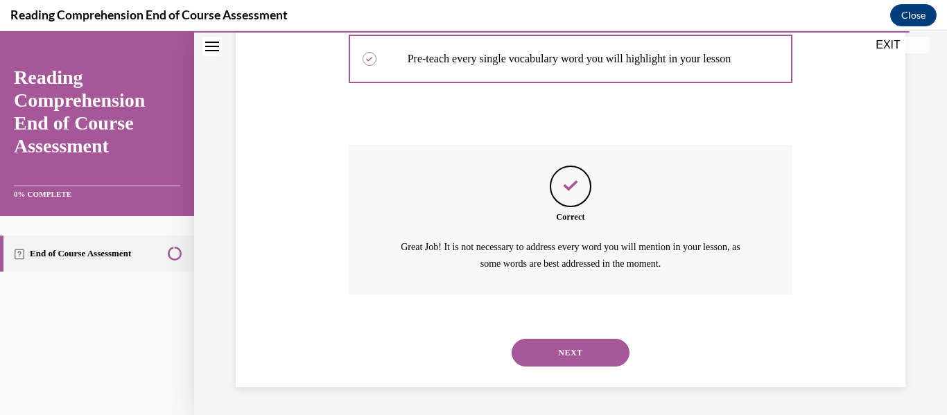
click at [534, 351] on button "NEXT" at bounding box center [570, 353] width 118 height 28
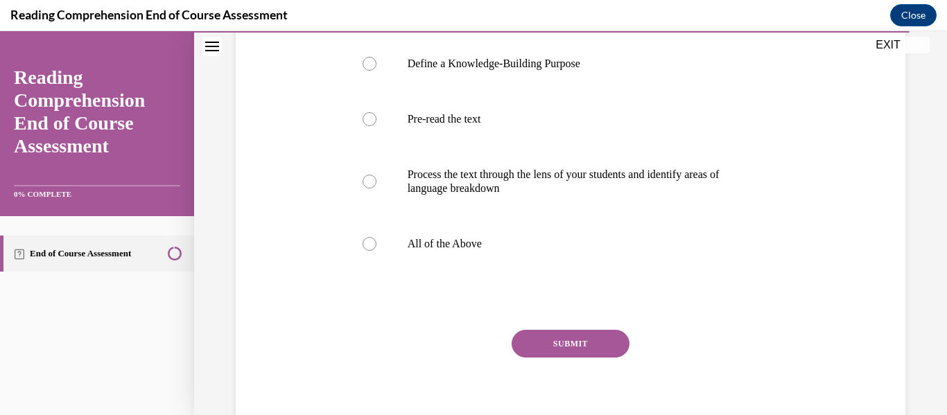
scroll to position [287, 0]
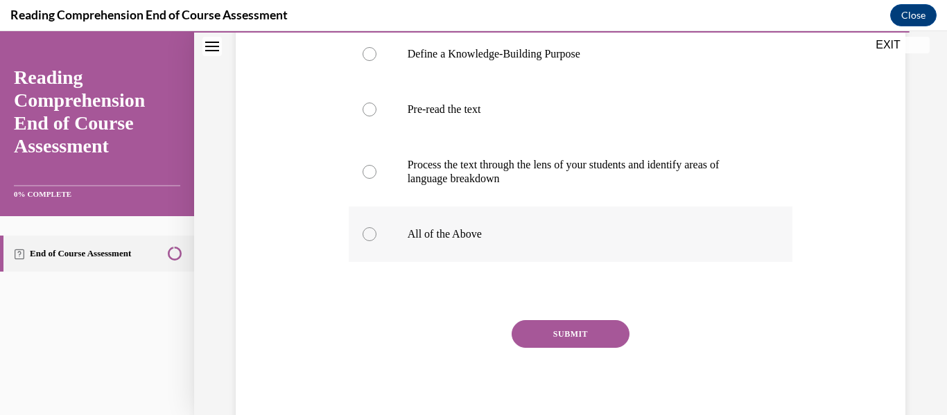
click at [488, 213] on label "All of the Above" at bounding box center [571, 233] width 444 height 55
click at [376, 227] on input "All of the Above" at bounding box center [369, 234] width 14 height 14
radio input "true"
click at [557, 332] on button "SUBMIT" at bounding box center [570, 334] width 118 height 28
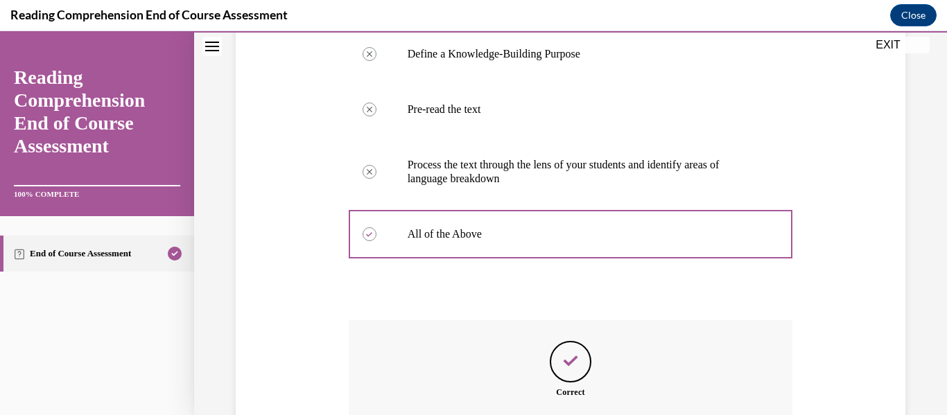
scroll to position [462, 0]
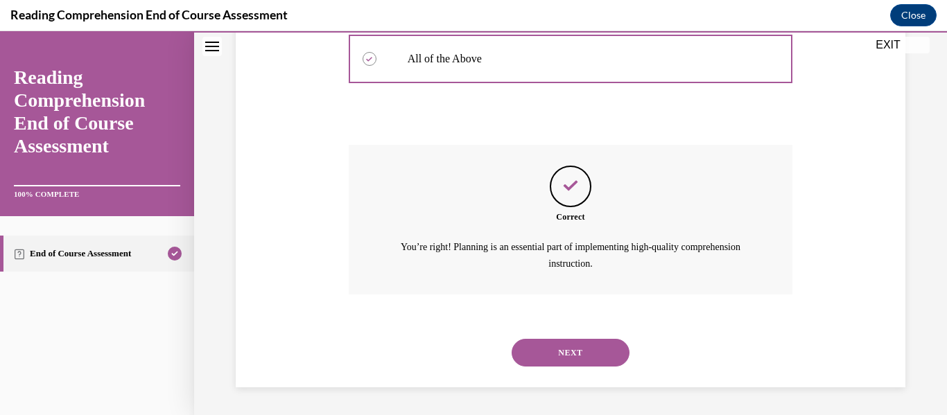
click at [581, 351] on button "NEXT" at bounding box center [570, 353] width 118 height 28
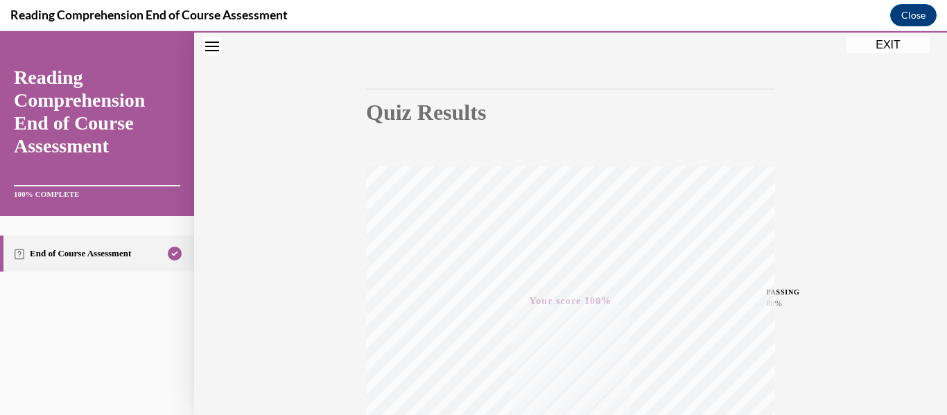
scroll to position [103, 0]
click at [884, 46] on button "EXIT" at bounding box center [887, 45] width 83 height 17
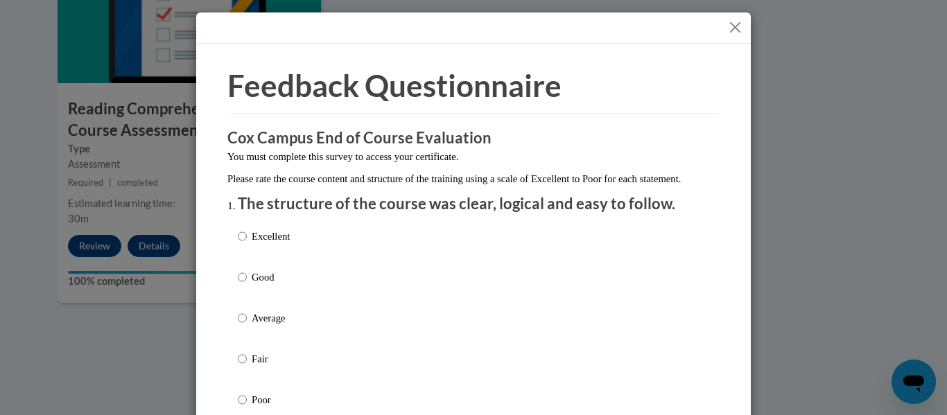
click at [268, 244] on p "Excellent" at bounding box center [271, 236] width 38 height 15
click at [247, 244] on input "Excellent" at bounding box center [242, 236] width 9 height 15
radio input "true"
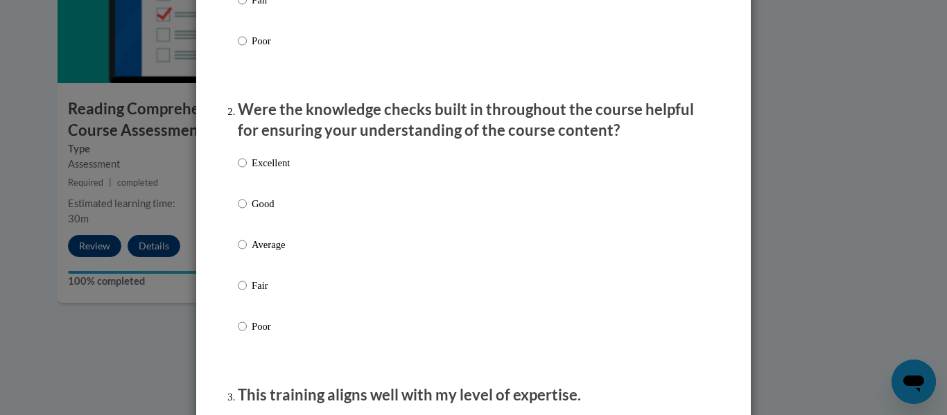
scroll to position [364, 0]
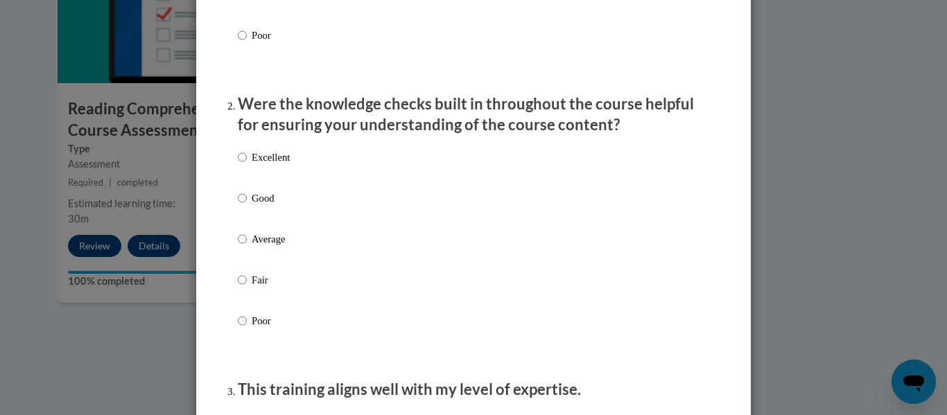
click at [274, 165] on p "Excellent" at bounding box center [271, 157] width 38 height 15
click at [247, 165] on input "Excellent" at bounding box center [242, 157] width 9 height 15
radio input "true"
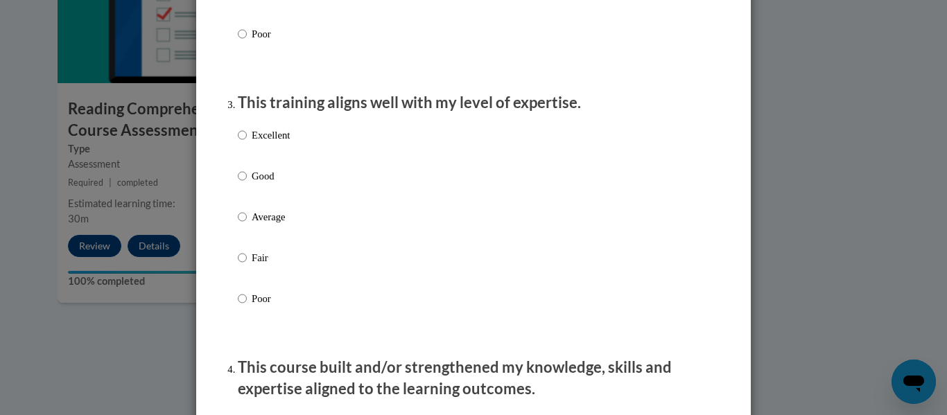
scroll to position [657, 0]
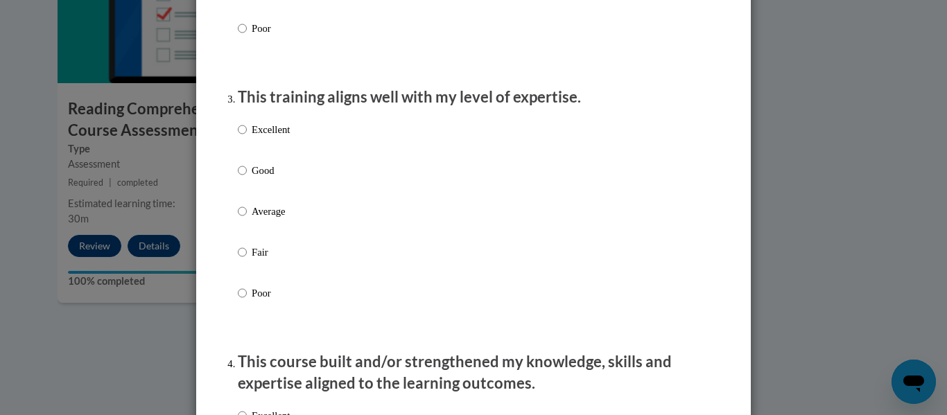
click at [261, 137] on p "Excellent" at bounding box center [271, 129] width 38 height 15
click at [247, 137] on input "Excellent" at bounding box center [242, 129] width 9 height 15
radio input "true"
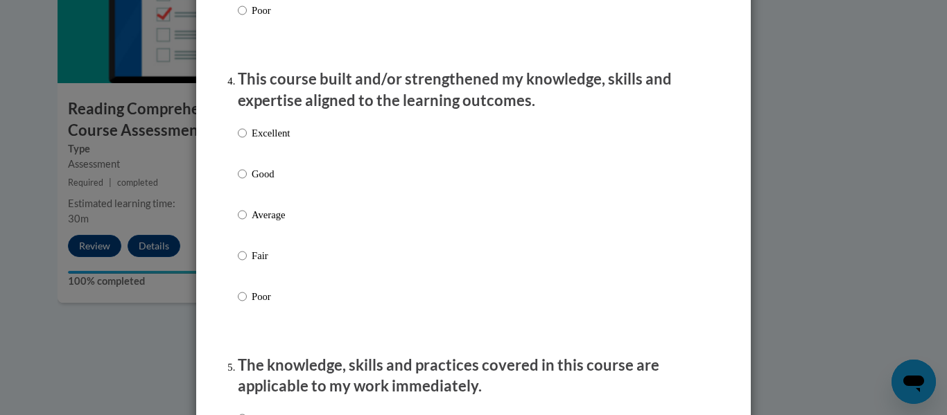
click at [261, 141] on p "Excellent" at bounding box center [271, 132] width 38 height 15
click at [247, 141] on input "Excellent" at bounding box center [242, 132] width 9 height 15
radio input "true"
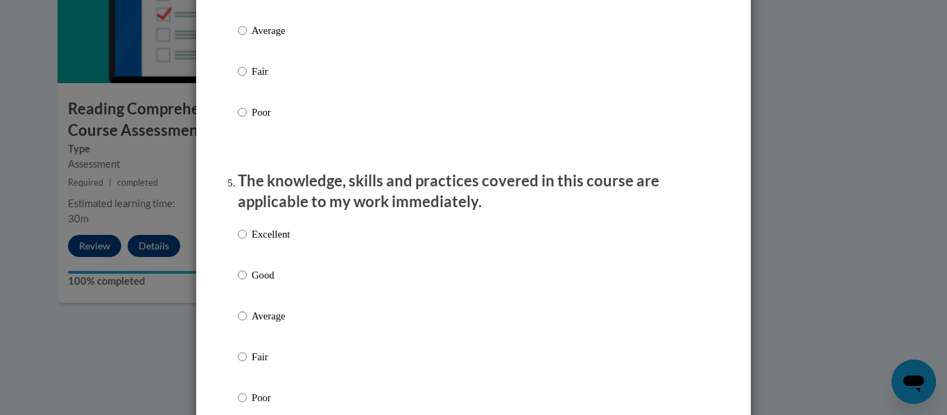
click at [270, 242] on p "Excellent" at bounding box center [271, 234] width 38 height 15
click at [247, 242] on input "Excellent" at bounding box center [242, 234] width 9 height 15
radio input "true"
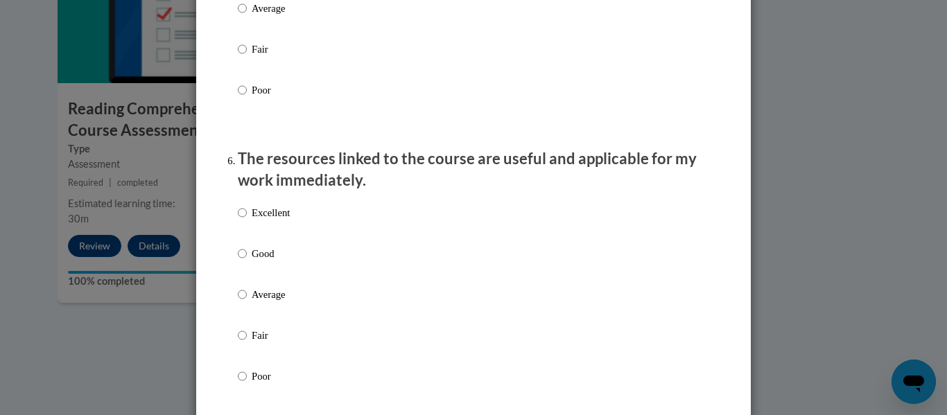
scroll to position [1446, 0]
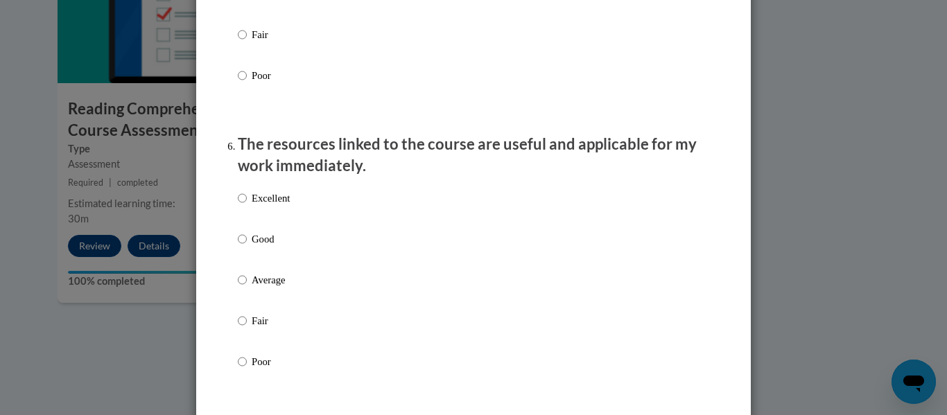
click at [265, 206] on p "Excellent" at bounding box center [271, 198] width 38 height 15
click at [247, 206] on input "Excellent" at bounding box center [242, 198] width 9 height 15
radio input "true"
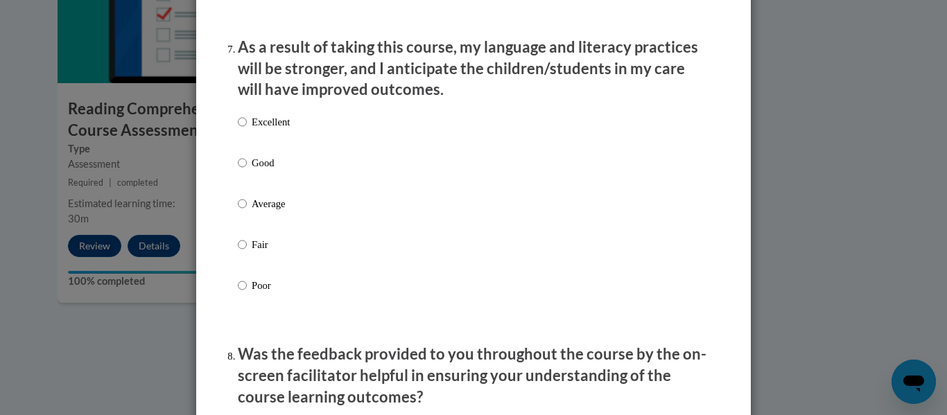
scroll to position [1830, 0]
click at [269, 129] on p "Excellent" at bounding box center [271, 121] width 38 height 15
click at [247, 129] on input "Excellent" at bounding box center [242, 121] width 9 height 15
radio input "true"
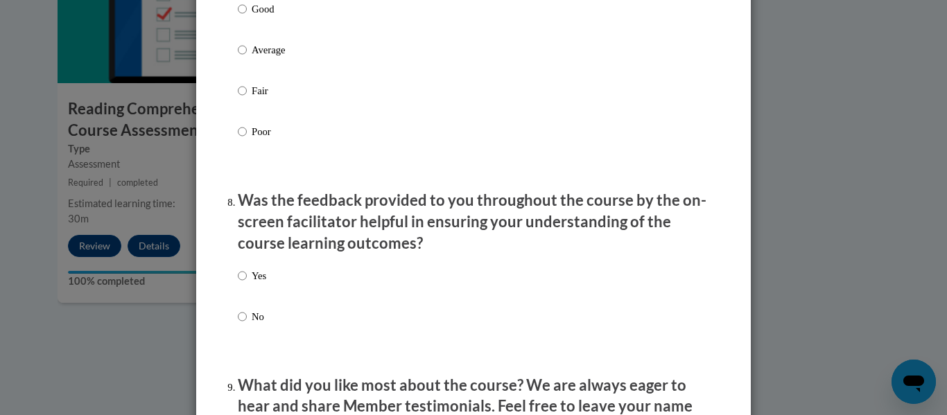
scroll to position [1987, 0]
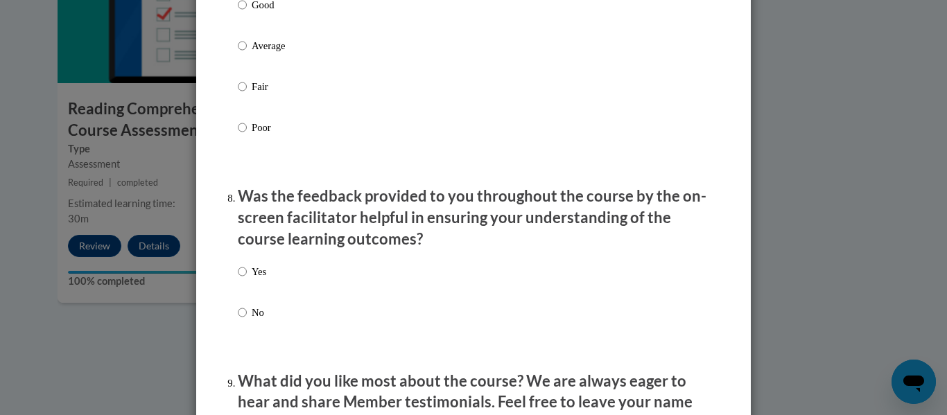
click at [252, 279] on p "Yes" at bounding box center [259, 271] width 15 height 15
click at [247, 279] on input "Yes" at bounding box center [242, 271] width 9 height 15
radio input "true"
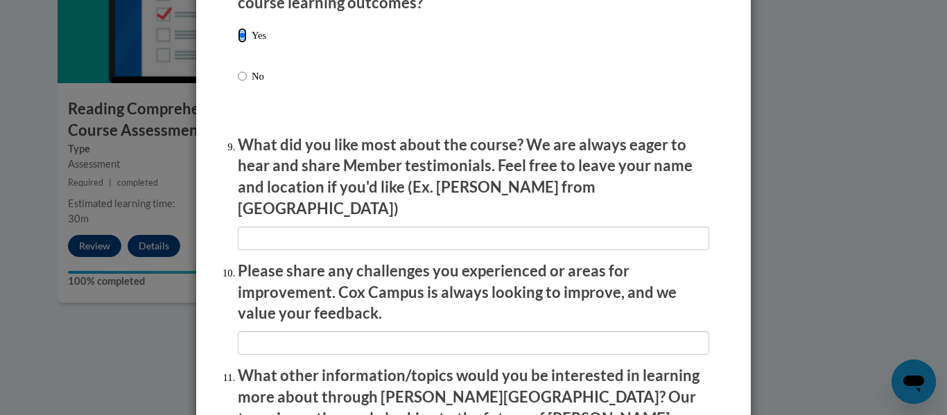
scroll to position [2224, 0]
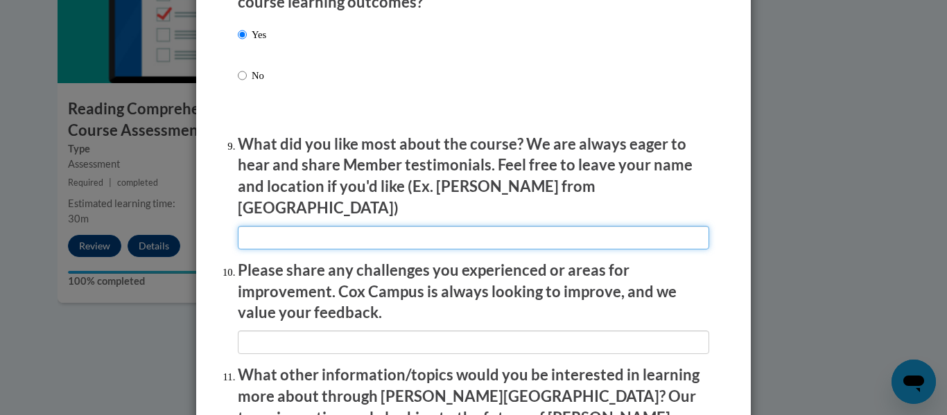
click at [290, 227] on input "textbox" at bounding box center [473, 238] width 471 height 24
type input "g"
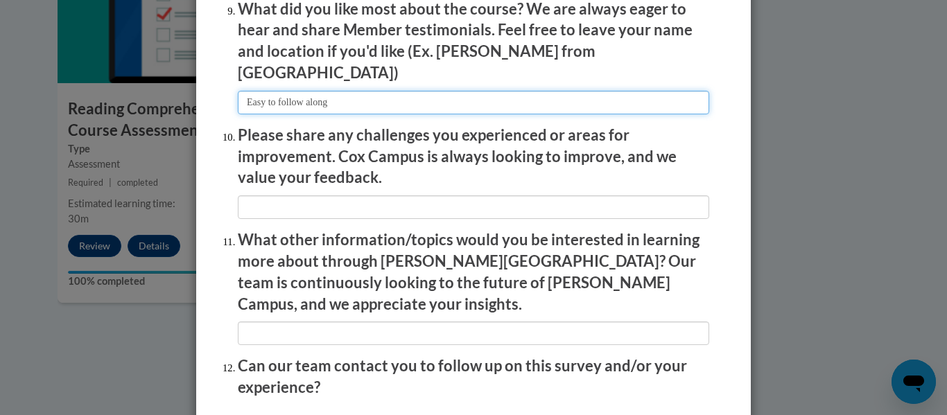
scroll to position [2371, 0]
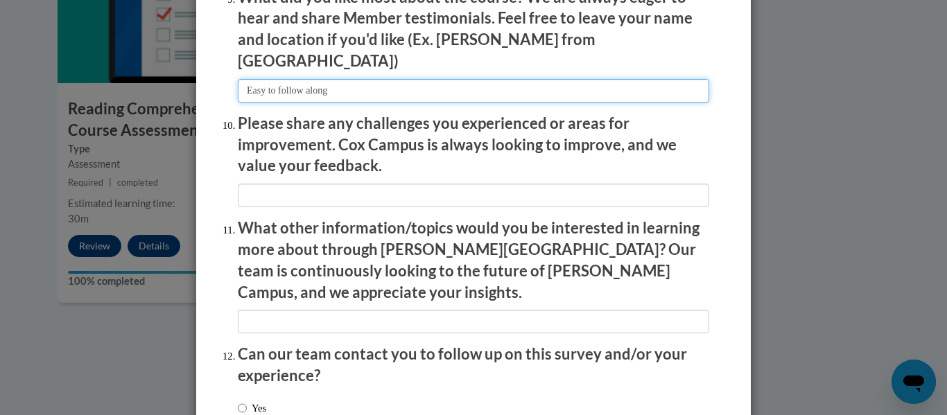
type input "Easy to follow along"
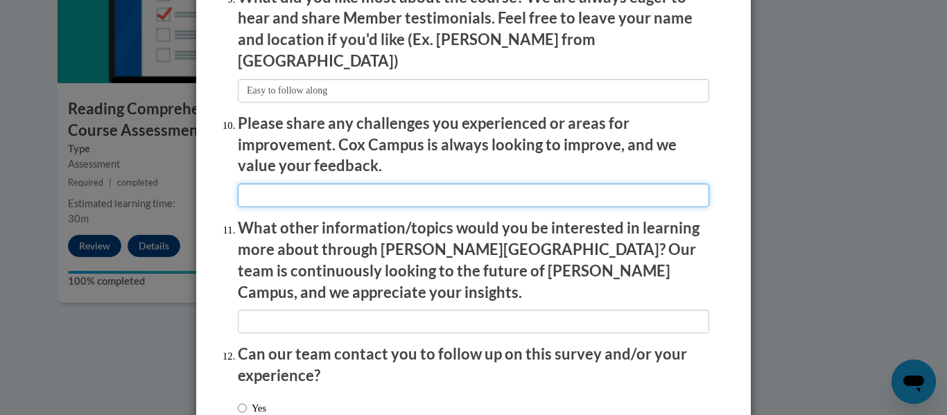
click at [355, 184] on input "textbox" at bounding box center [473, 196] width 471 height 24
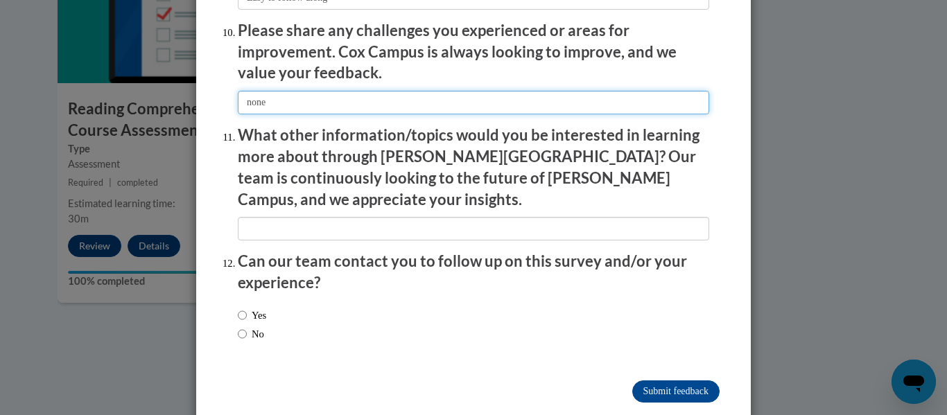
type input "none"
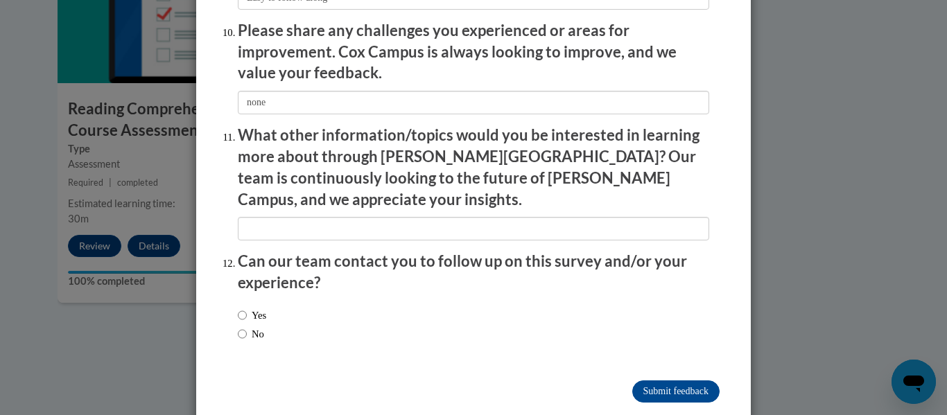
click at [263, 326] on label "No" at bounding box center [251, 333] width 26 height 15
click at [247, 326] on input "No" at bounding box center [242, 333] width 9 height 15
radio input "true"
click at [695, 380] on input "Submit feedback" at bounding box center [675, 391] width 87 height 22
